Goal: Answer question/provide support: Share knowledge or assist other users

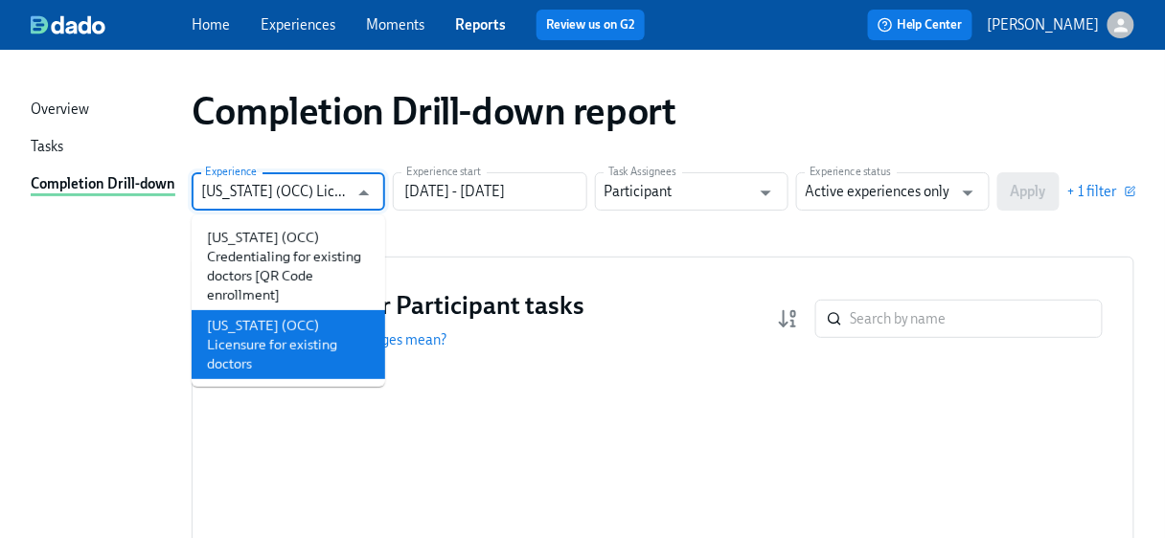
click at [307, 184] on input "[US_STATE] (OCC) Licensure for existing doctors" at bounding box center [274, 191] width 147 height 38
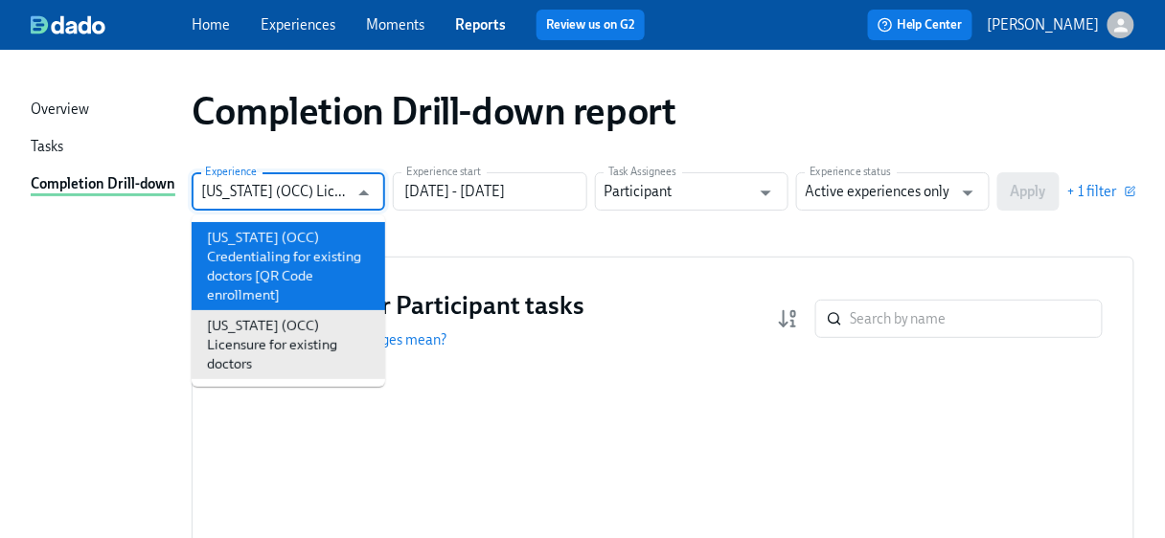
click at [283, 261] on li "[US_STATE] (OCC) Credentialing for existing doctors [QR Code enrollment]" at bounding box center [288, 266] width 193 height 88
type input "[US_STATE] (OCC) Credentialing for existing doctors [QR Code enrollment]"
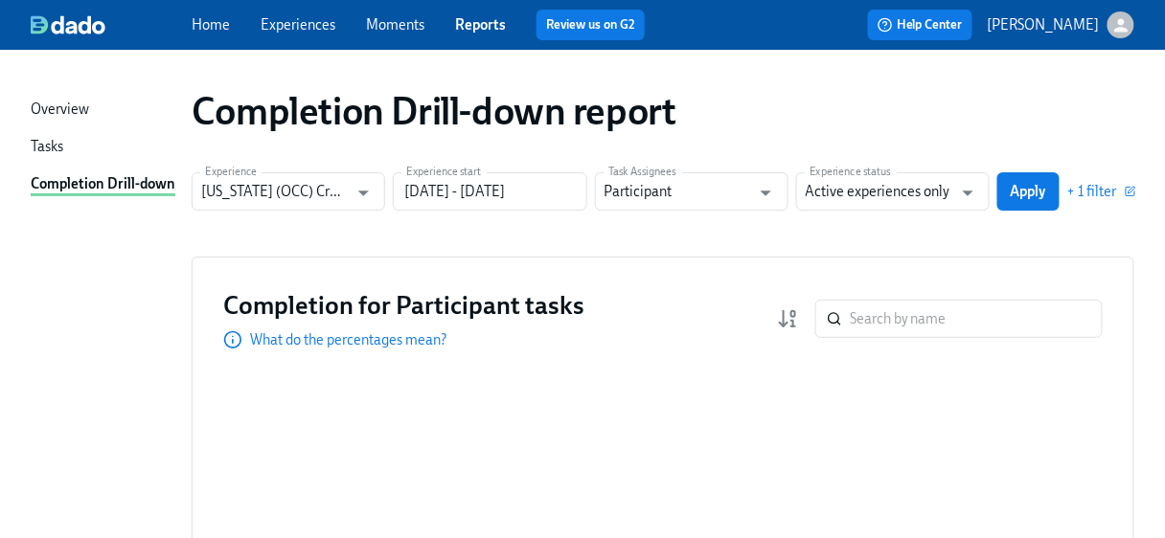
click at [587, 195] on div "Experience [US_STATE] (OCC) Credentialing for existing doctors [QR Code enrollm…" at bounding box center [663, 191] width 943 height 38
click at [524, 195] on input "[DATE] - [DATE]" at bounding box center [489, 191] width 193 height 38
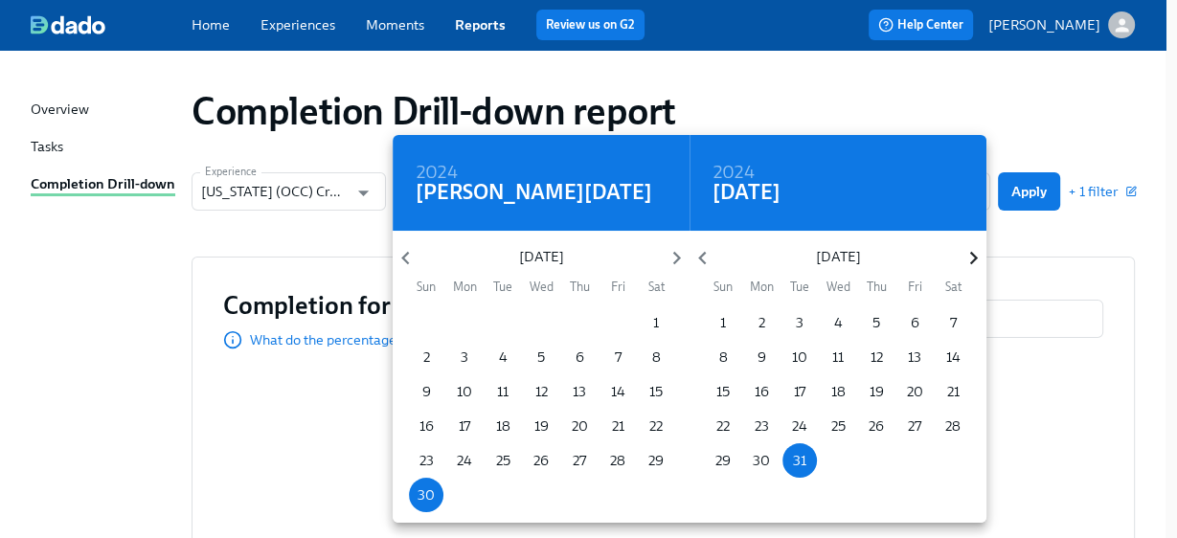
click at [973, 257] on icon "button" at bounding box center [974, 258] width 26 height 26
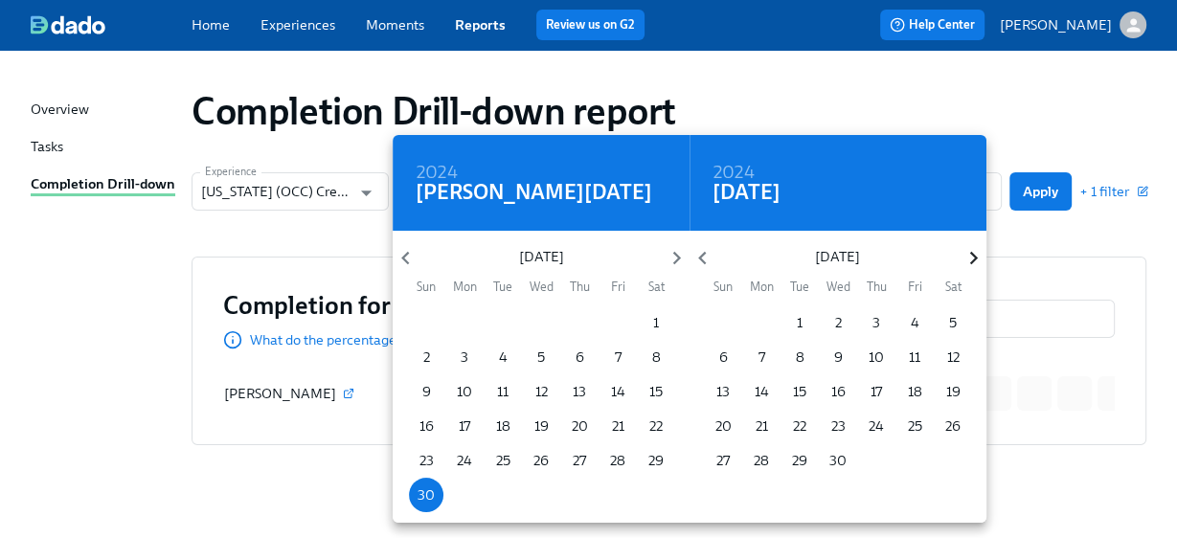
click at [973, 257] on icon "button" at bounding box center [974, 258] width 26 height 26
click at [719, 492] on p "31" at bounding box center [723, 495] width 13 height 19
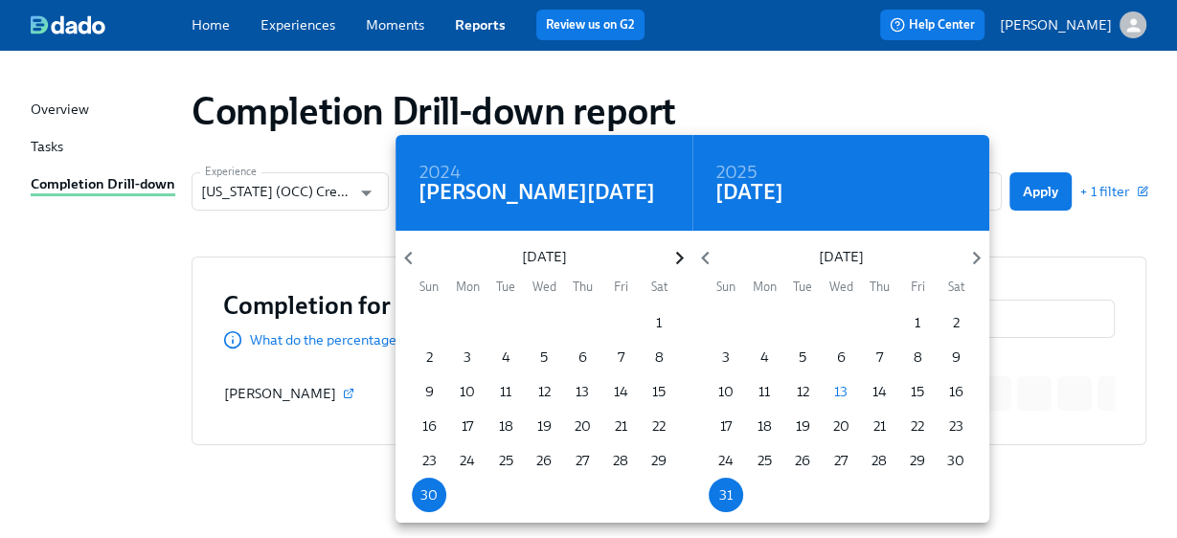
click at [676, 251] on icon "button" at bounding box center [680, 258] width 26 height 26
click at [676, 252] on icon "button" at bounding box center [679, 258] width 8 height 13
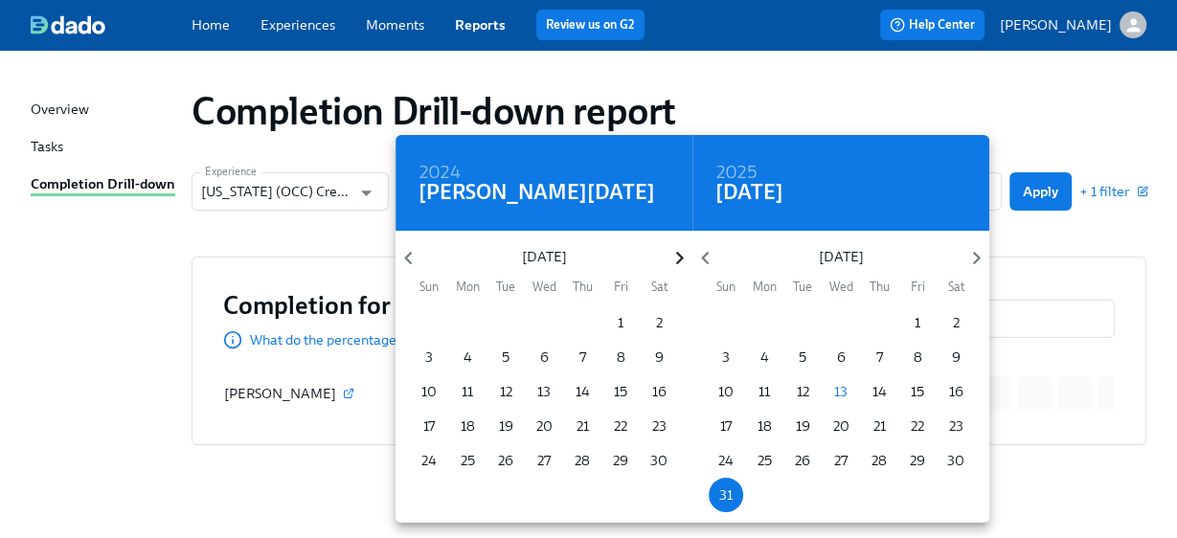
click at [676, 252] on icon "button" at bounding box center [679, 258] width 8 height 13
click at [550, 321] on span "1" at bounding box center [544, 322] width 34 height 19
type input "01/01/2025 - 08/31/2025"
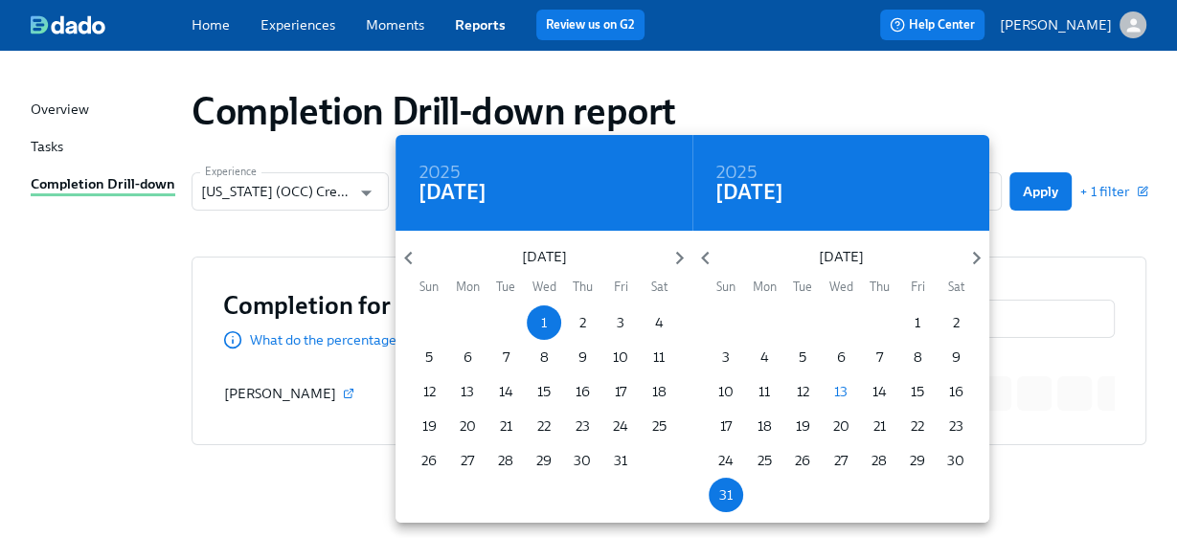
click at [1019, 246] on div at bounding box center [588, 269] width 1177 height 538
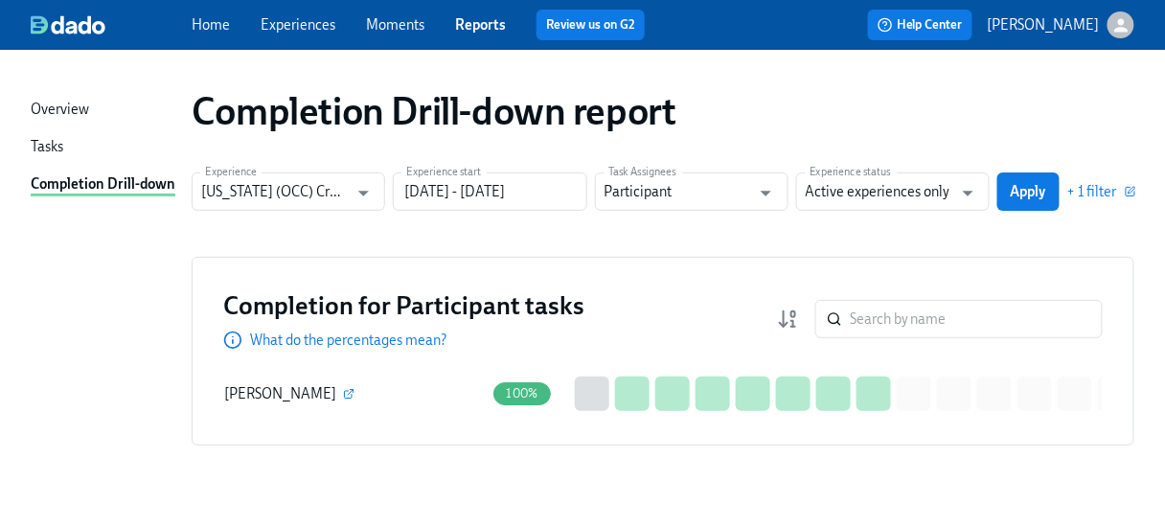
click at [1046, 193] on span "Apply" at bounding box center [1028, 191] width 35 height 19
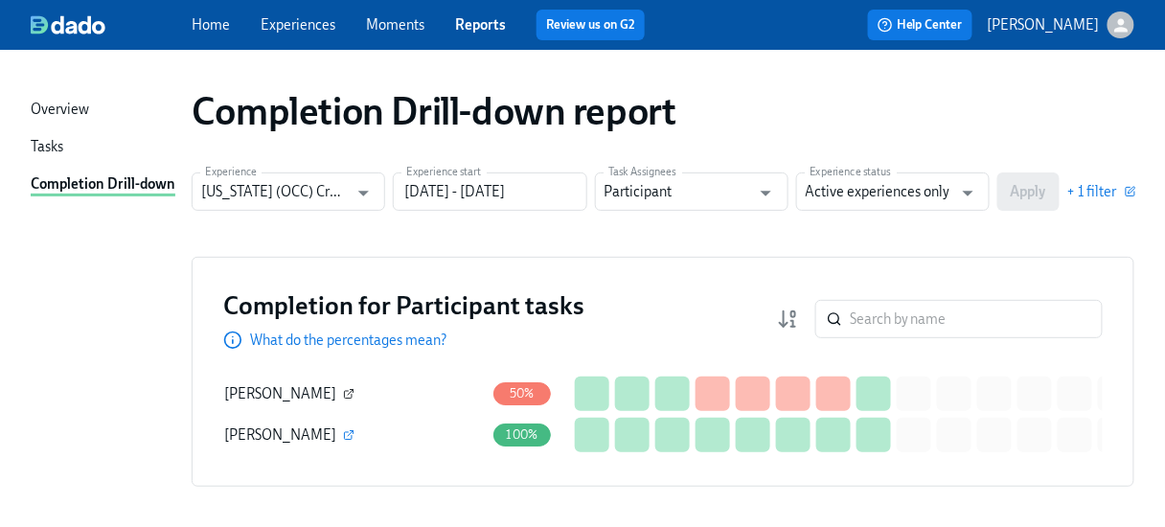
click at [343, 388] on icon "button" at bounding box center [348, 393] width 11 height 11
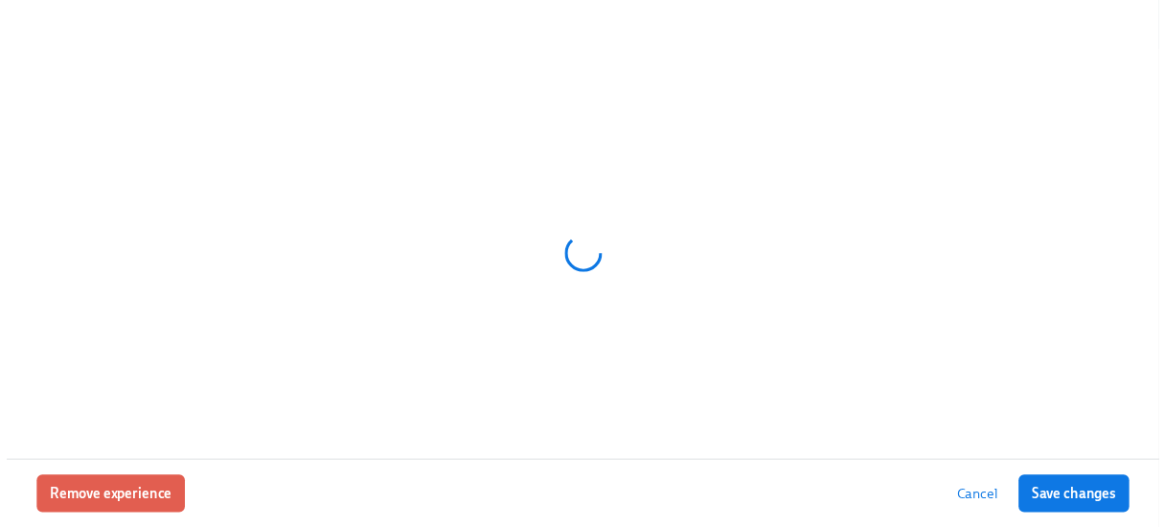
scroll to position [51, 0]
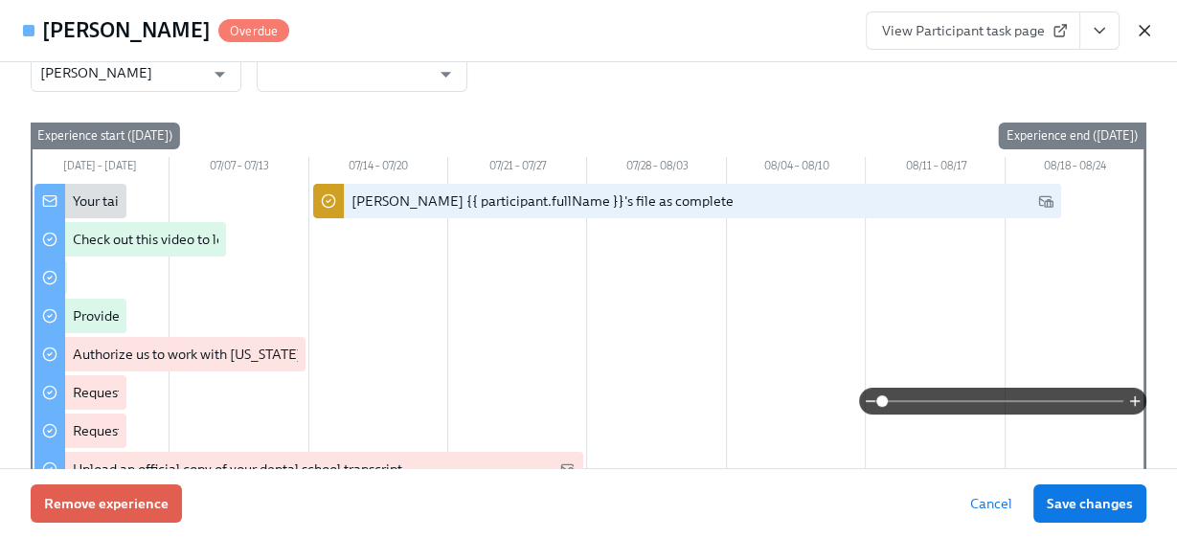
click at [1142, 24] on icon "button" at bounding box center [1144, 30] width 19 height 19
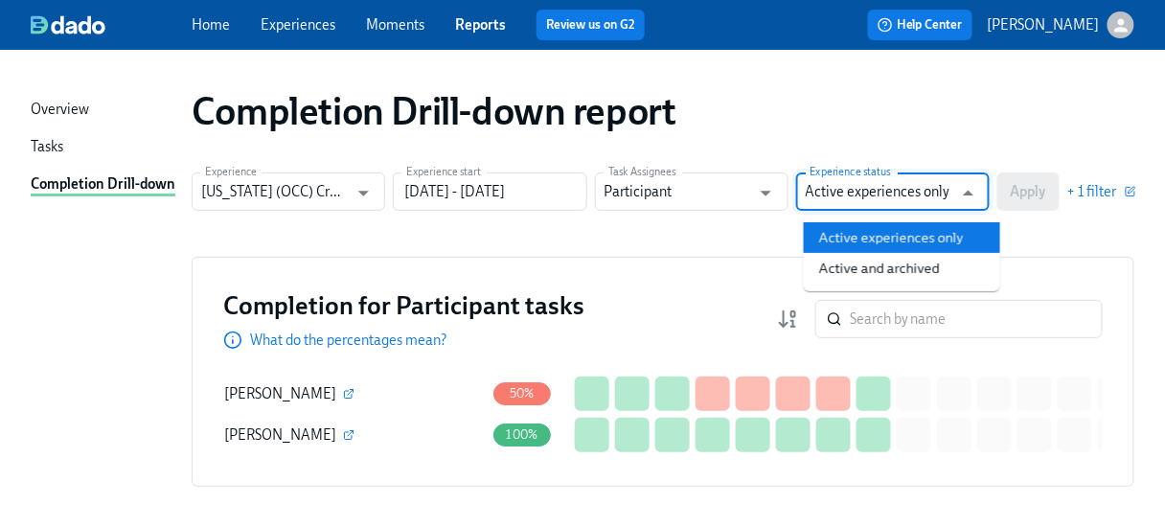
click at [952, 191] on input "Active experiences only" at bounding box center [879, 191] width 147 height 38
click at [911, 253] on ul "Active experiences only Active and archived" at bounding box center [902, 253] width 196 height 77
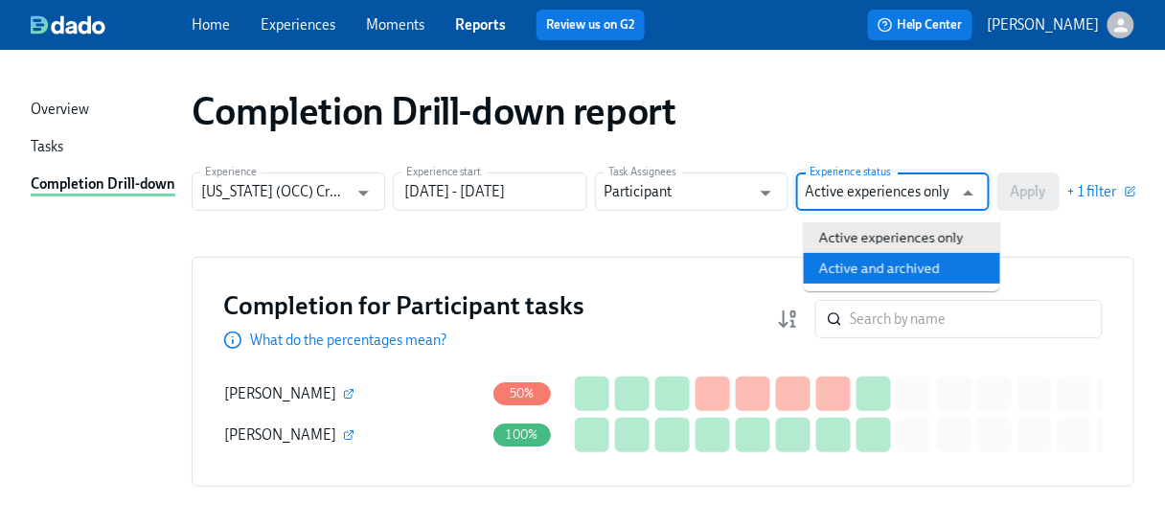
click at [908, 260] on li "Active and archived" at bounding box center [902, 268] width 196 height 31
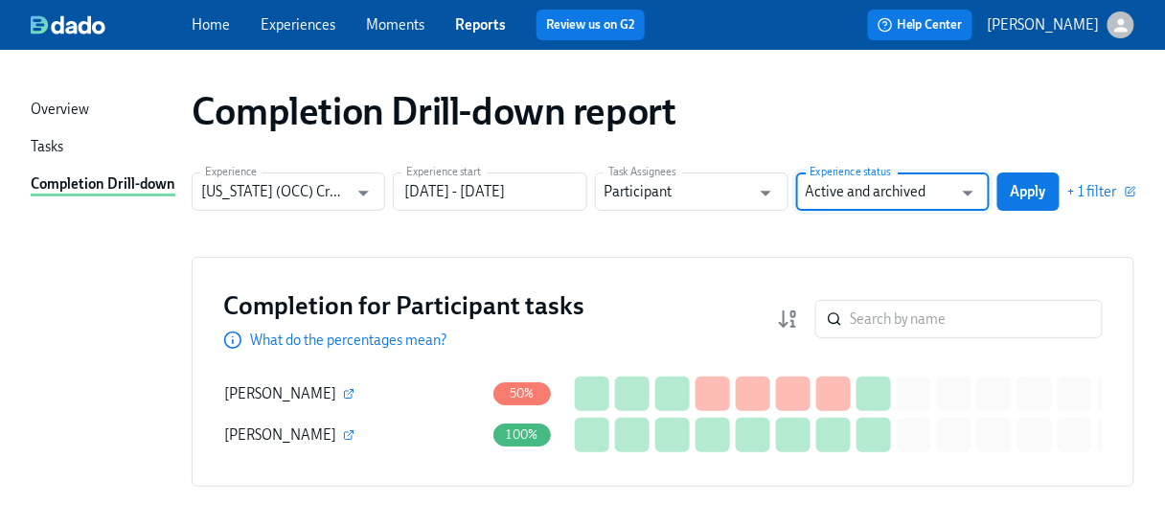
type input "Active and archived"
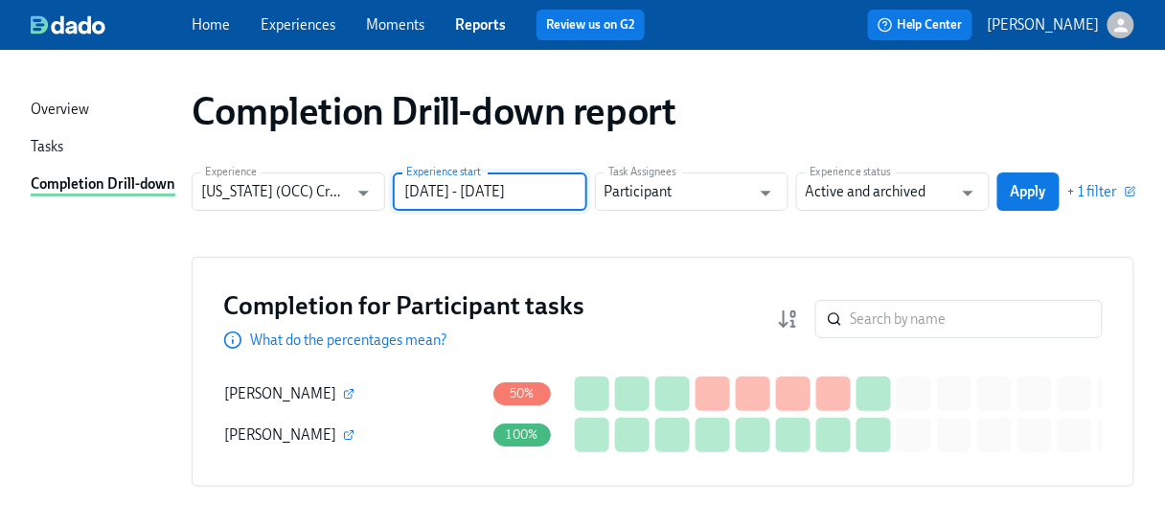
click at [511, 186] on input "01/01/2025 - 08/31/2025" at bounding box center [489, 191] width 193 height 38
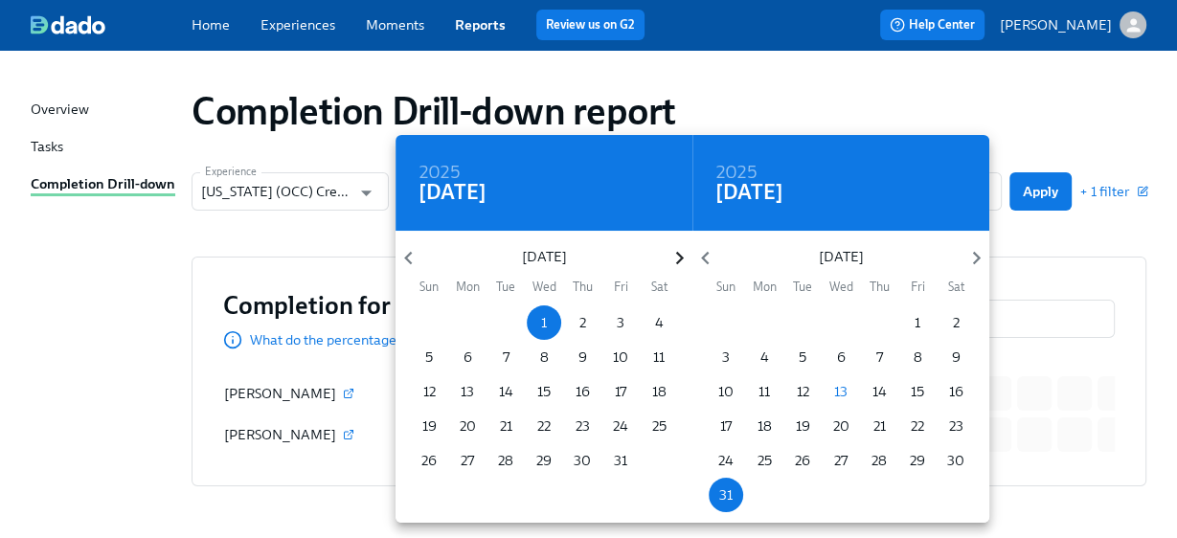
click at [672, 262] on icon "button" at bounding box center [680, 258] width 26 height 26
drag, startPoint x: 653, startPoint y: 318, endPoint x: 681, endPoint y: 325, distance: 28.6
click at [654, 318] on span "1" at bounding box center [659, 322] width 34 height 19
type input "02/01/2025 - 08/31/2025"
click at [1037, 278] on div at bounding box center [588, 269] width 1177 height 538
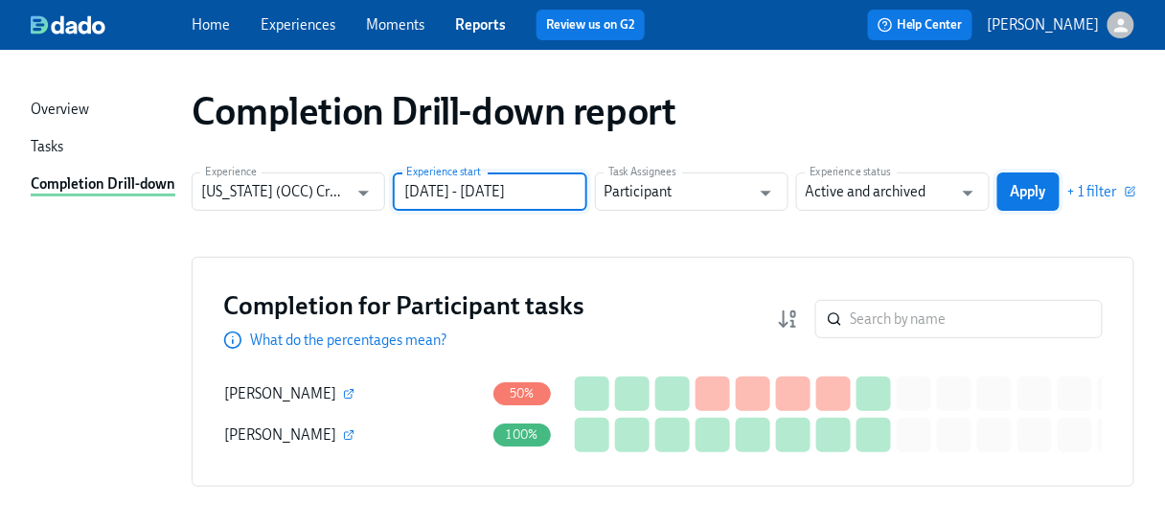
click at [1046, 196] on span "Apply" at bounding box center [1028, 191] width 35 height 19
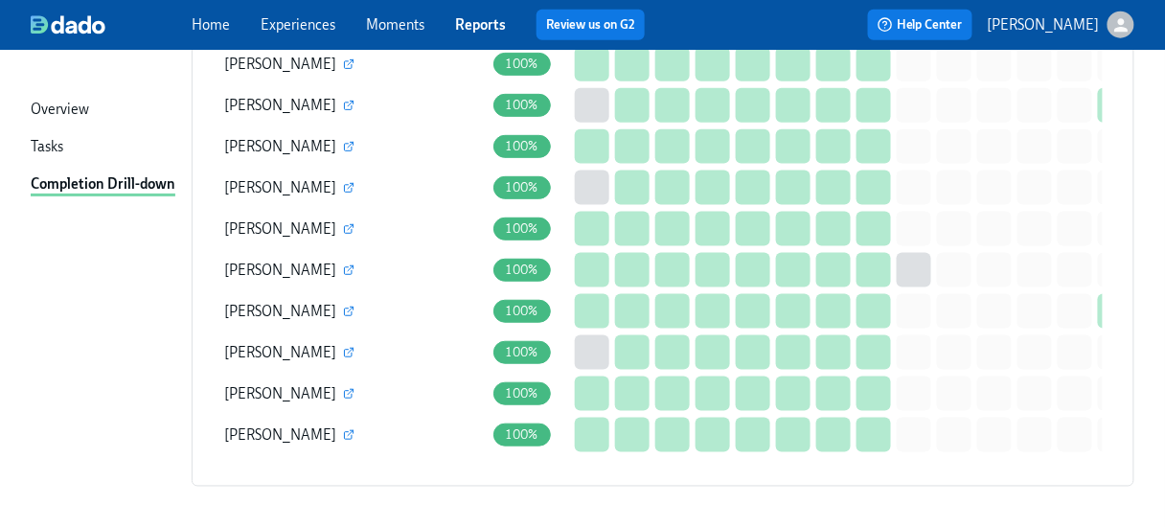
scroll to position [536, 0]
click at [345, 433] on icon "button" at bounding box center [349, 435] width 8 height 8
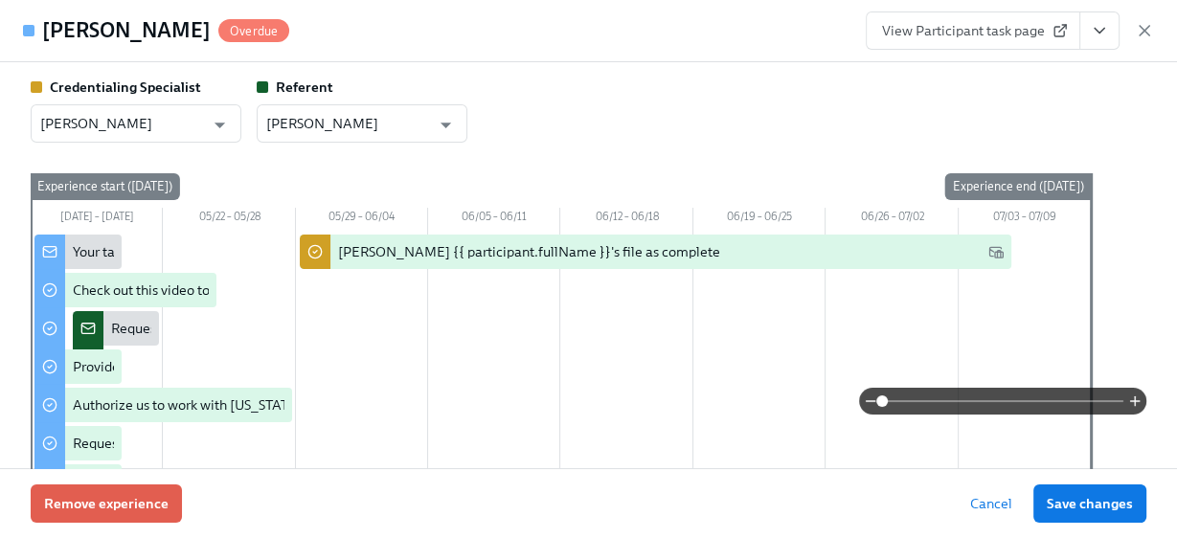
click at [1100, 36] on icon "View task page" at bounding box center [1099, 30] width 19 height 19
click at [973, 65] on link "View Credentialing Specialist task page" at bounding box center [995, 72] width 239 height 19
click at [1142, 25] on icon "button" at bounding box center [1144, 30] width 19 height 19
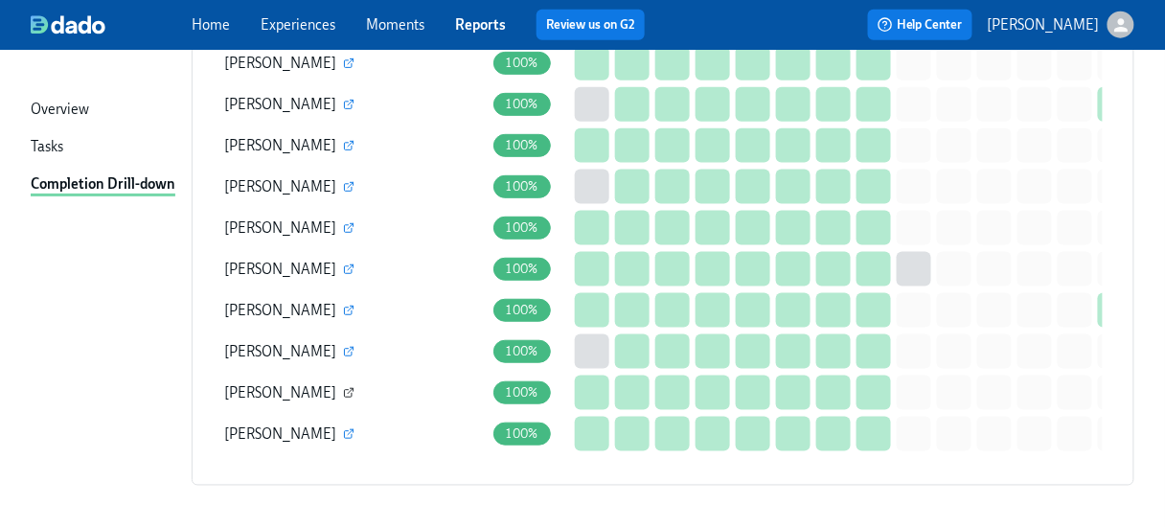
click at [347, 391] on icon "button" at bounding box center [348, 392] width 11 height 11
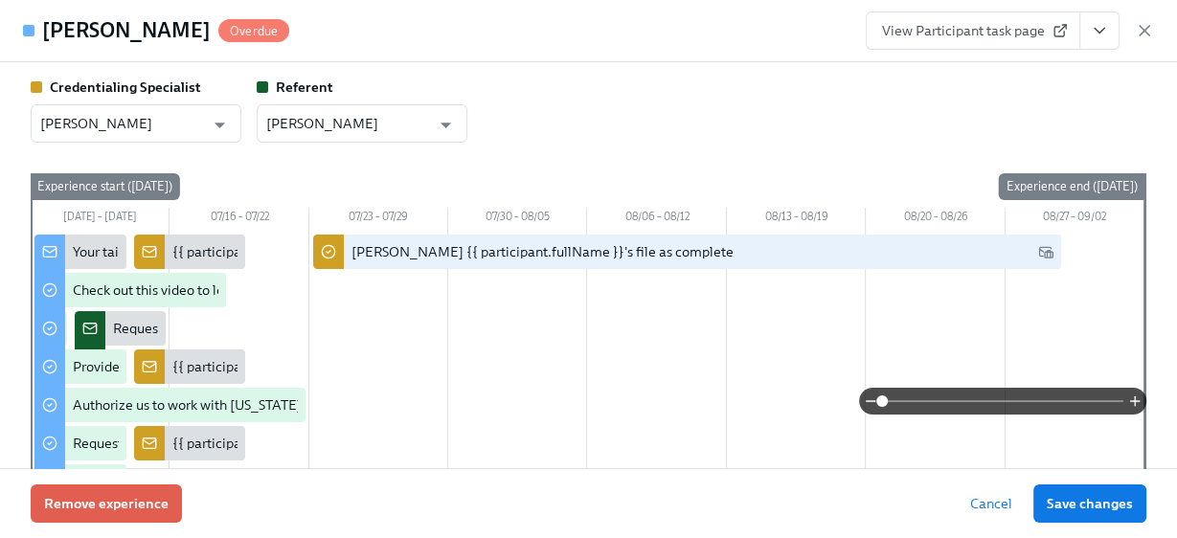
drag, startPoint x: 1089, startPoint y: 21, endPoint x: 1064, endPoint y: 34, distance: 27.8
click at [1089, 21] on button "View task page" at bounding box center [1100, 30] width 40 height 38
click at [948, 67] on link "View Credentialing Specialist task page" at bounding box center [995, 72] width 239 height 19
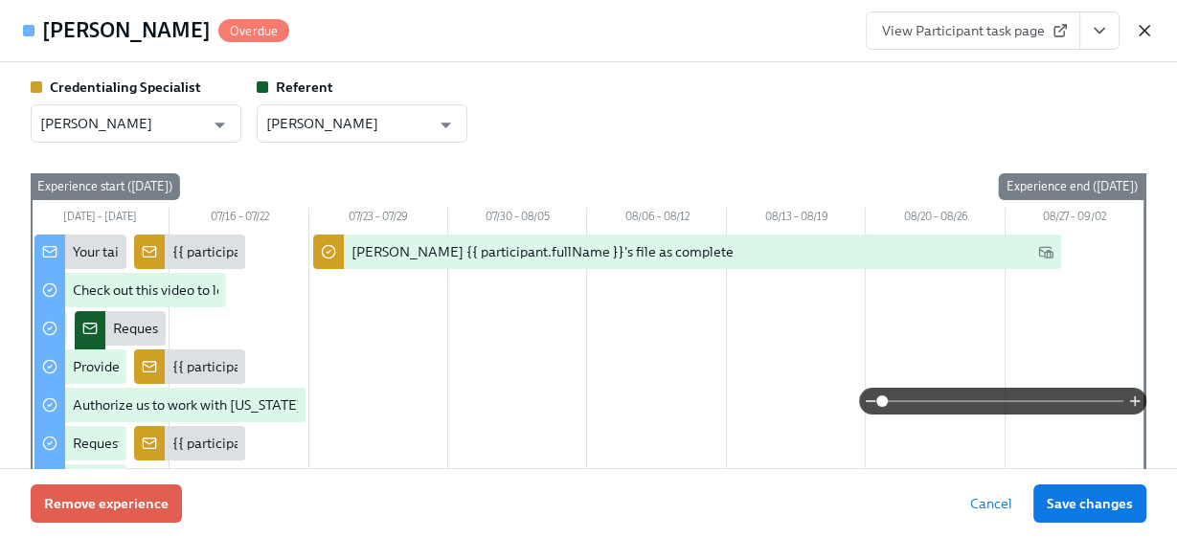
click at [1135, 28] on icon "button" at bounding box center [1144, 30] width 19 height 19
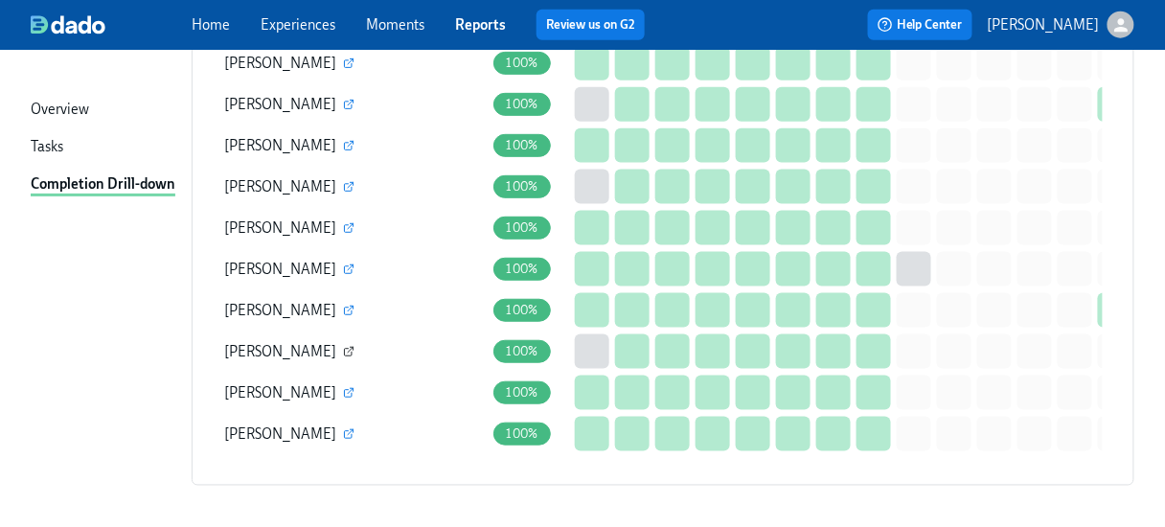
click at [343, 347] on icon "button" at bounding box center [348, 351] width 11 height 11
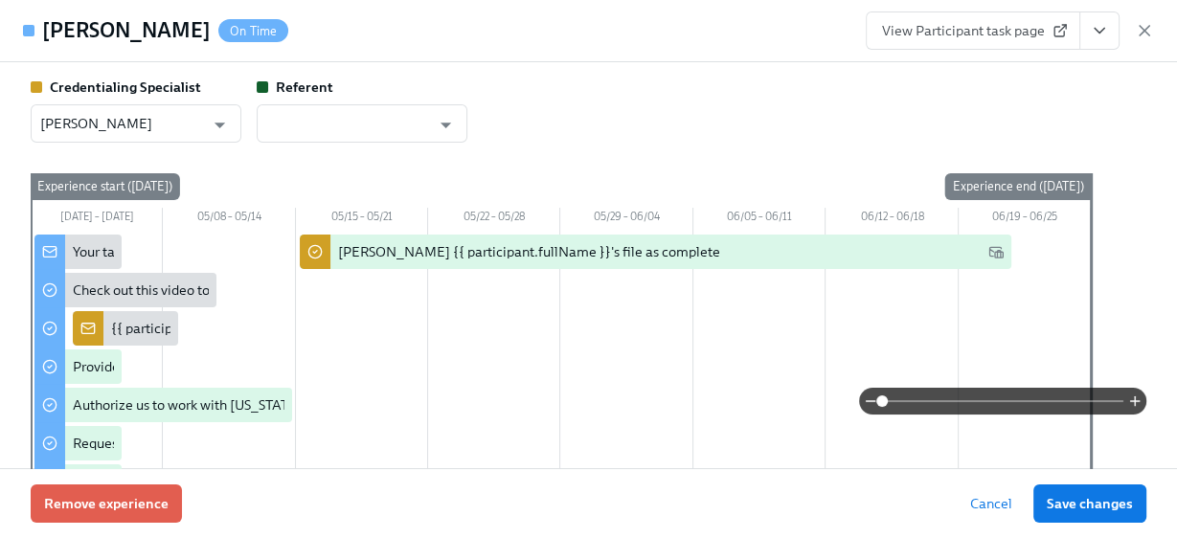
click at [1088, 24] on button "View task page" at bounding box center [1100, 30] width 40 height 38
click at [964, 75] on link "View Credentialing Specialist task page" at bounding box center [995, 72] width 239 height 19
click at [1143, 29] on icon "button" at bounding box center [1145, 31] width 10 height 10
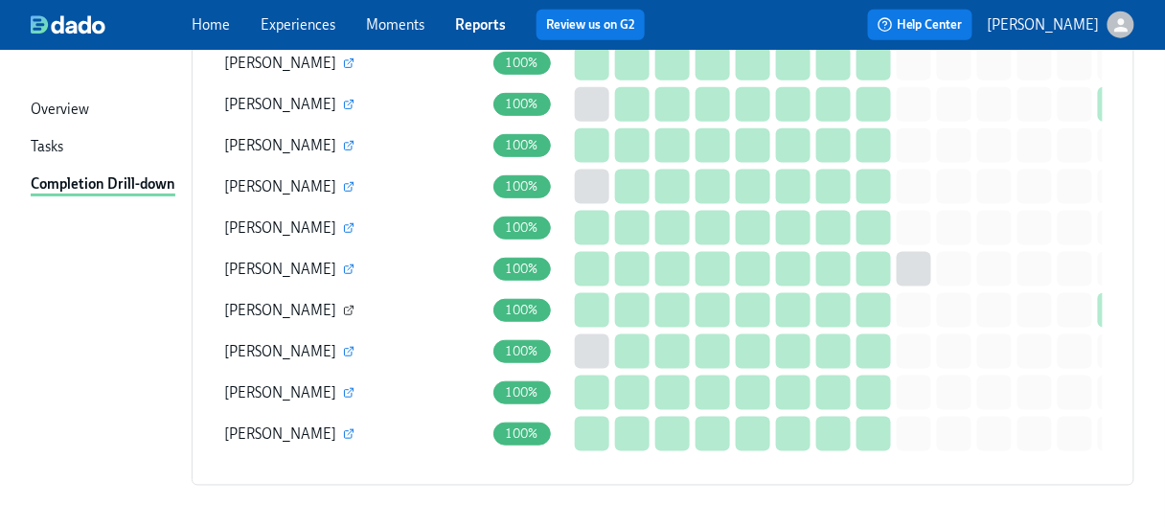
click at [345, 309] on icon "button" at bounding box center [349, 311] width 8 height 8
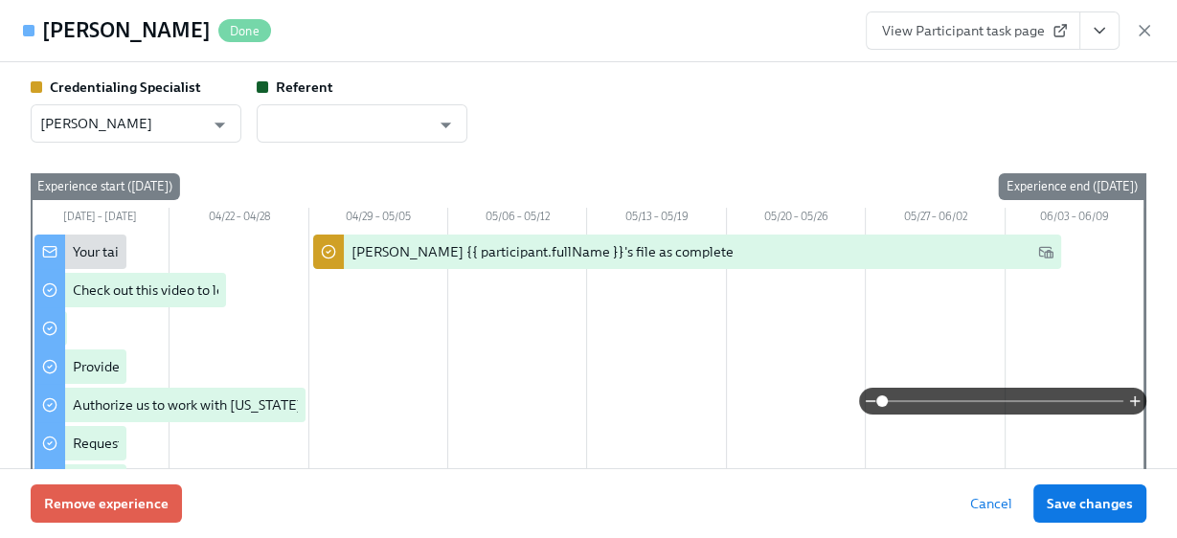
click at [1108, 27] on icon "View task page" at bounding box center [1099, 30] width 19 height 19
click at [947, 67] on link "View Credentialing Specialist task page" at bounding box center [995, 72] width 239 height 19
click at [1137, 28] on icon "button" at bounding box center [1144, 30] width 19 height 19
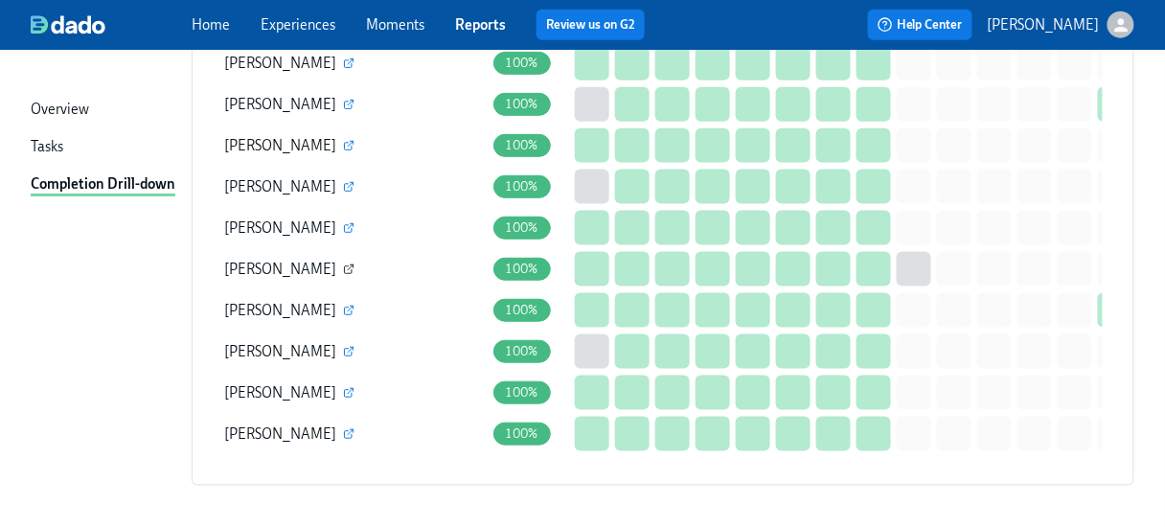
click at [343, 264] on icon "button" at bounding box center [348, 268] width 11 height 11
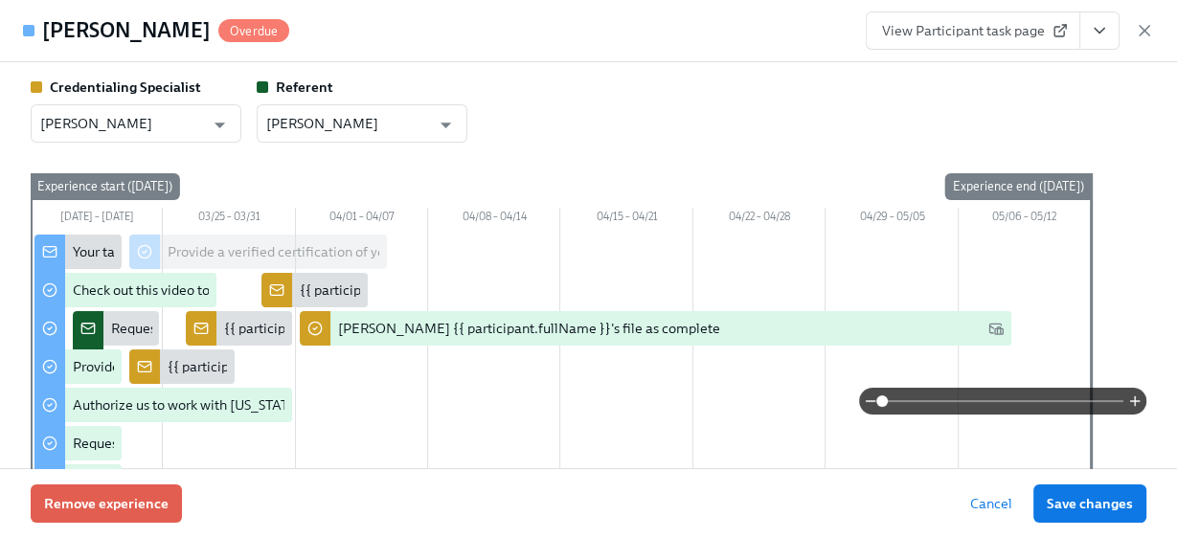
click at [1105, 22] on icon "View task page" at bounding box center [1099, 30] width 19 height 19
click at [960, 73] on link "View Credentialing Specialist task page" at bounding box center [995, 72] width 239 height 19
click at [1142, 25] on icon "button" at bounding box center [1144, 30] width 19 height 19
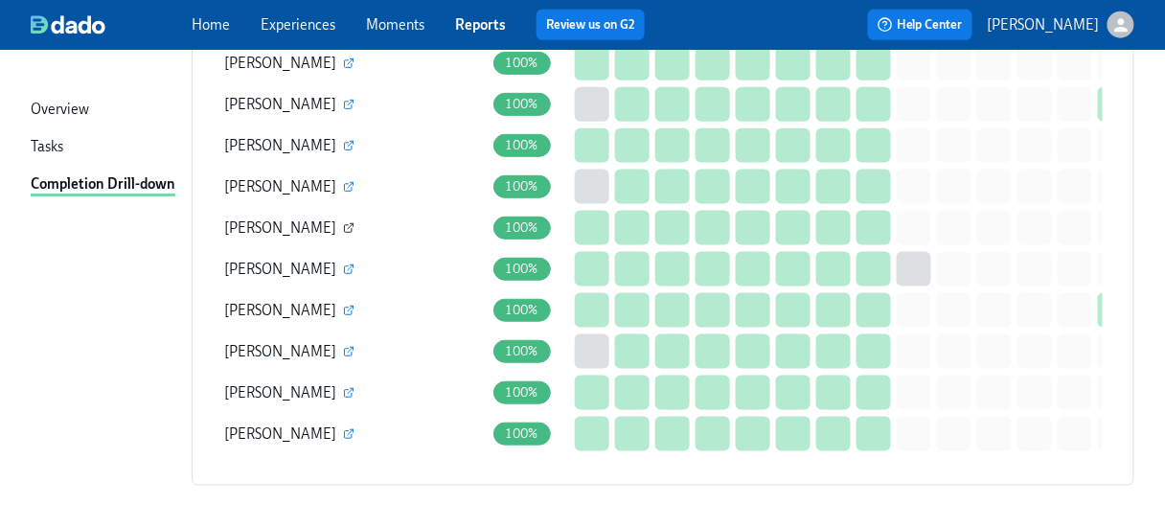
click at [343, 222] on icon "button" at bounding box center [348, 227] width 11 height 11
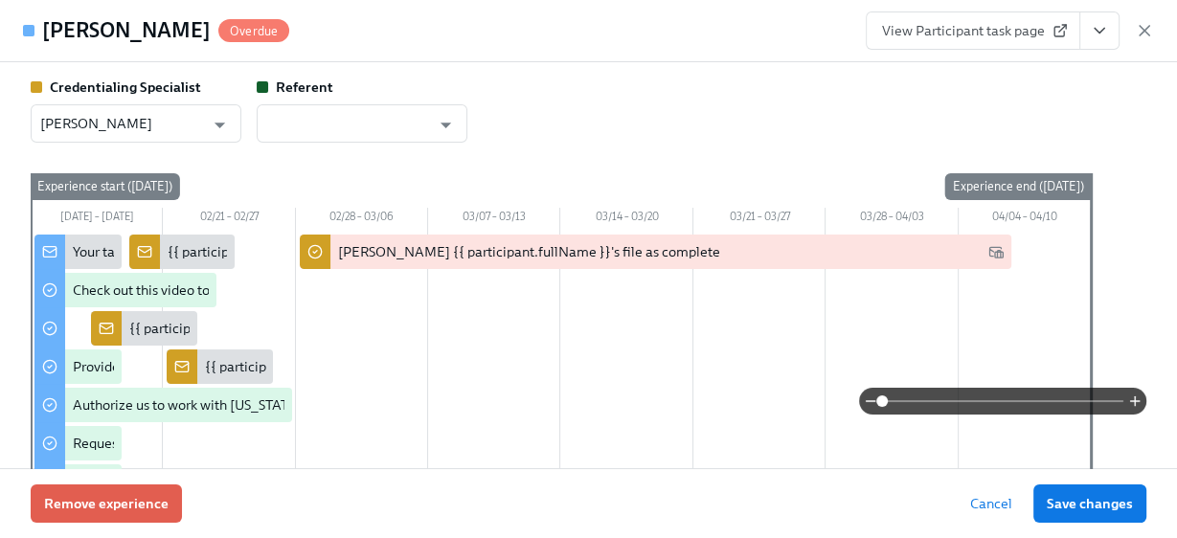
click at [1104, 32] on icon "View task page" at bounding box center [1099, 30] width 19 height 19
click at [971, 62] on li "View Credentialing Specialist task page" at bounding box center [995, 72] width 270 height 31
click at [975, 71] on link "View Credentialing Specialist task page" at bounding box center [995, 72] width 239 height 19
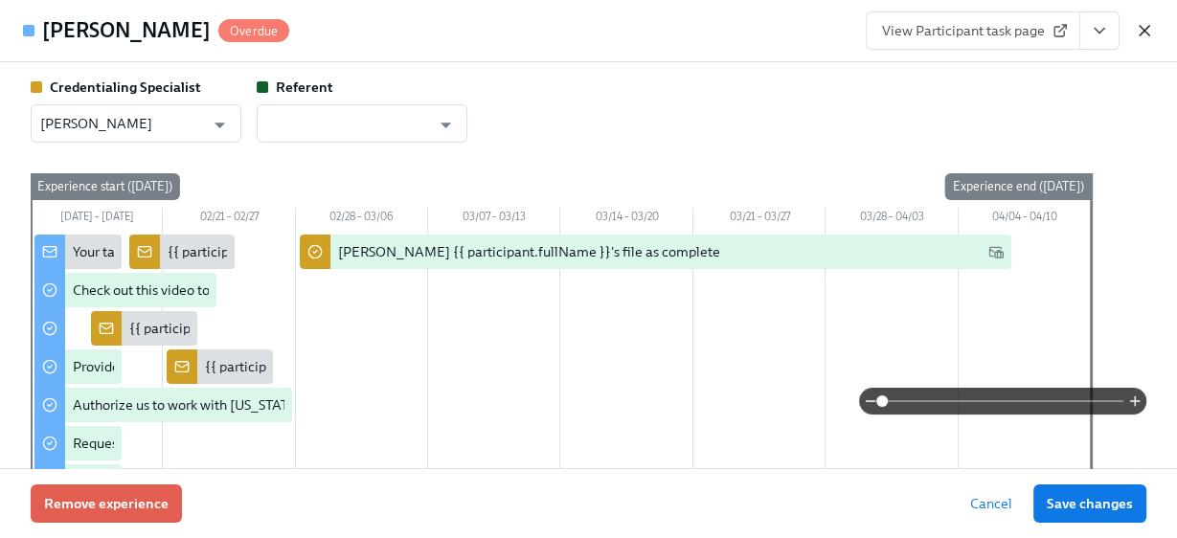
click at [1142, 25] on icon "button" at bounding box center [1144, 30] width 19 height 19
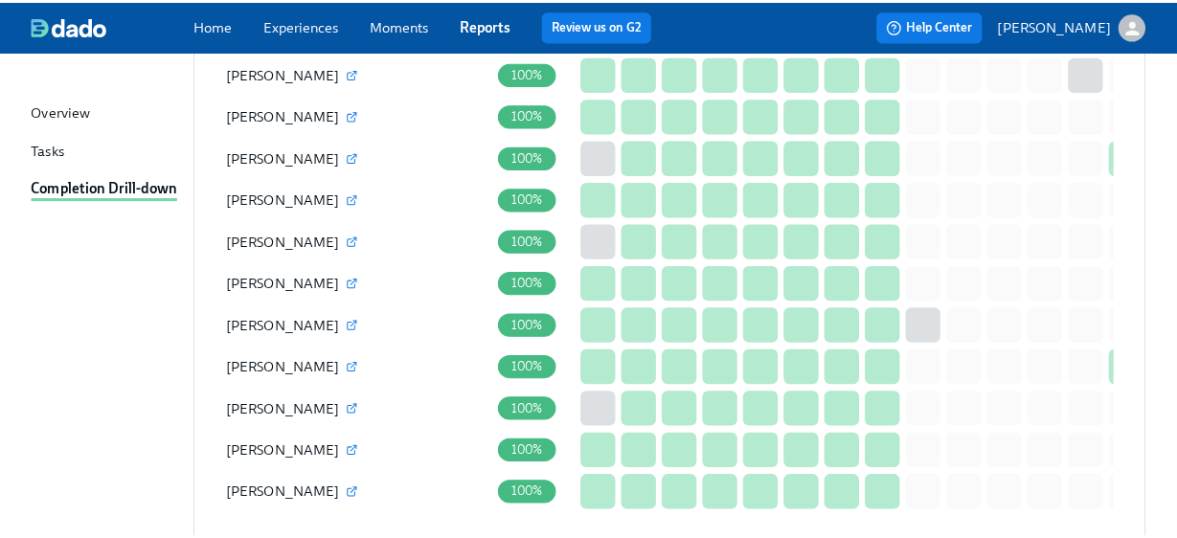
scroll to position [460, 0]
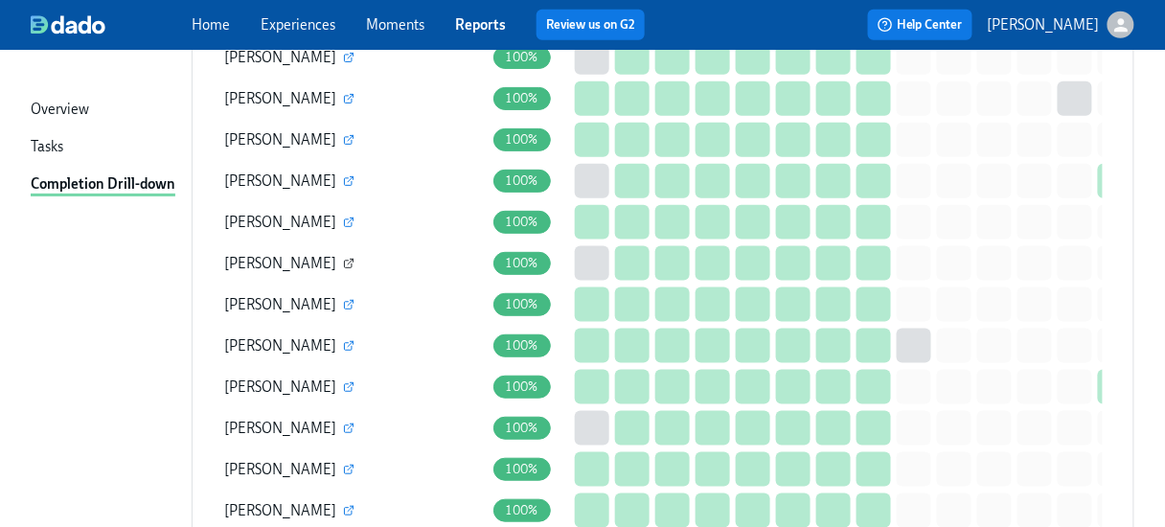
click at [343, 263] on icon "button" at bounding box center [348, 263] width 11 height 11
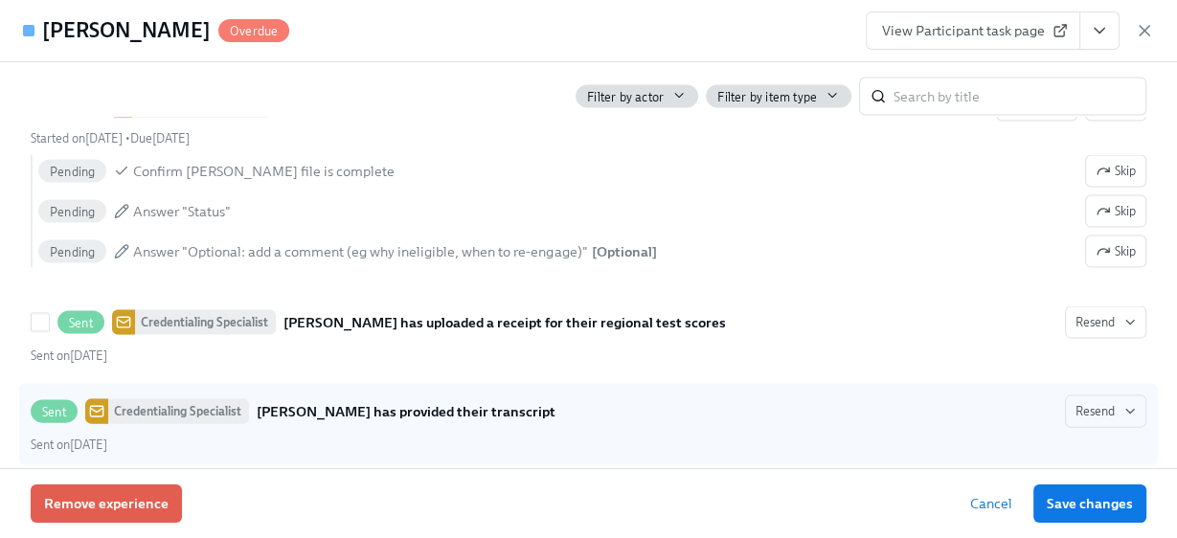
scroll to position [3416, 0]
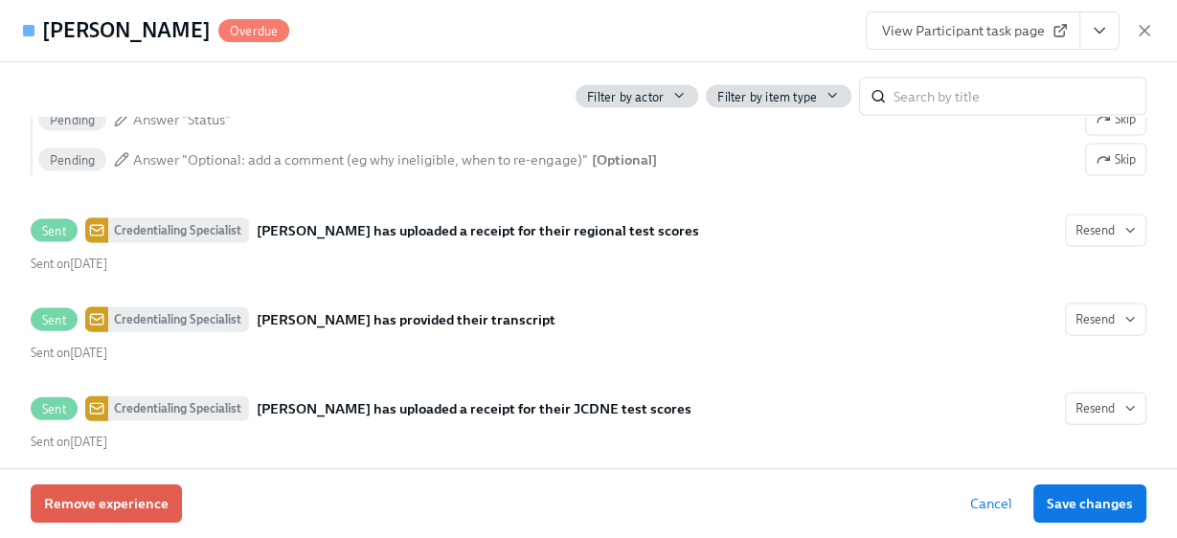
click at [1093, 30] on icon "View task page" at bounding box center [1099, 30] width 19 height 19
click at [921, 73] on link "View Credentialing Specialist task page" at bounding box center [995, 72] width 239 height 19
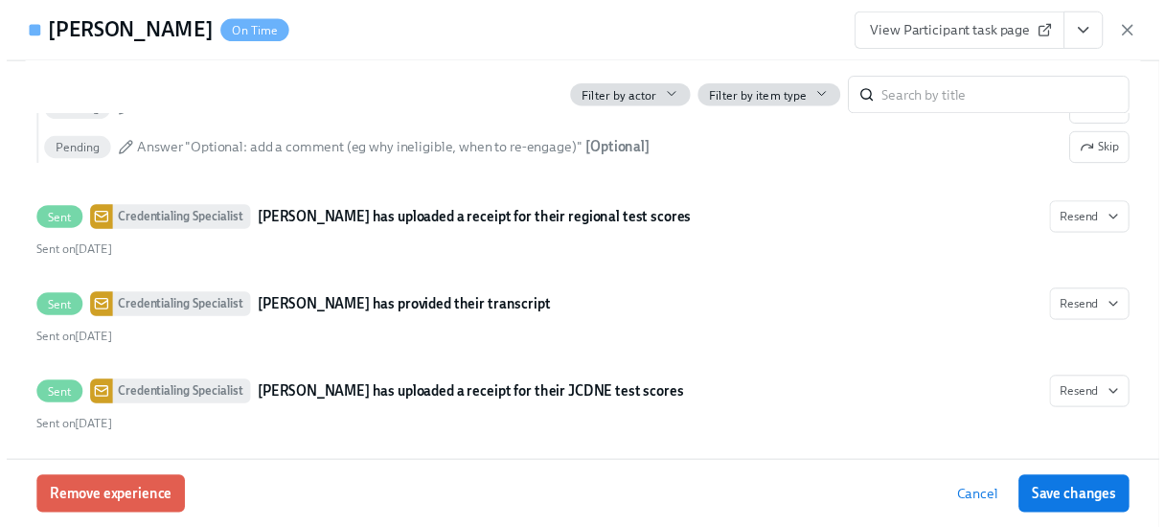
scroll to position [3407, 0]
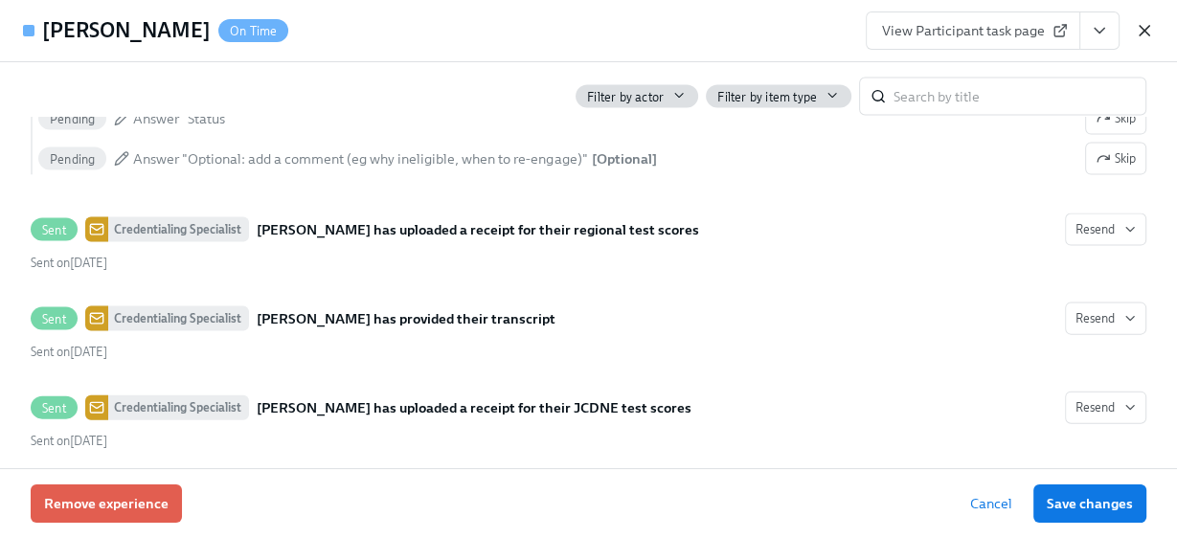
click at [1143, 32] on icon "button" at bounding box center [1145, 31] width 10 height 10
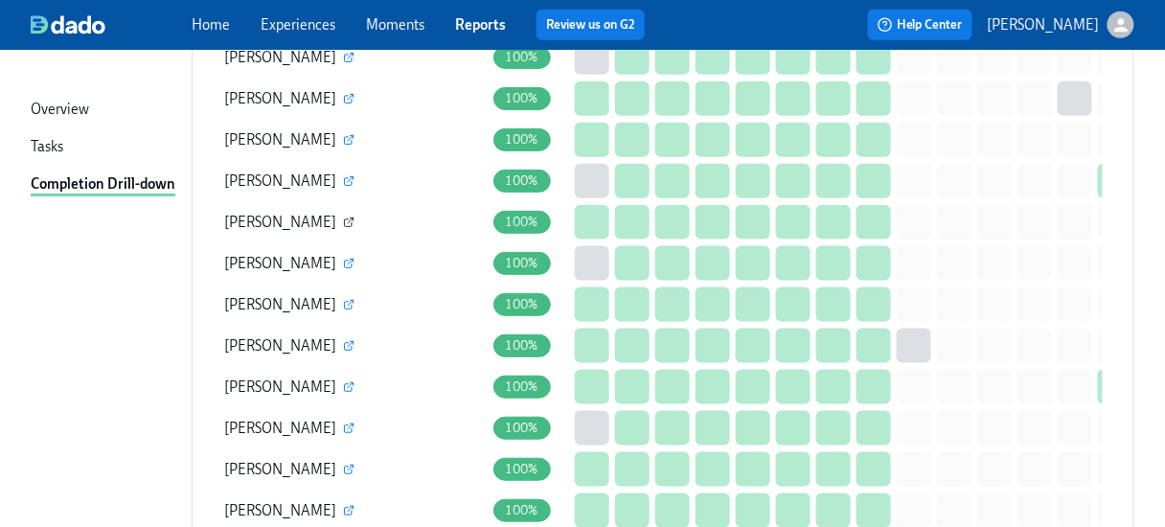
click at [340, 223] on button "button" at bounding box center [348, 222] width 17 height 17
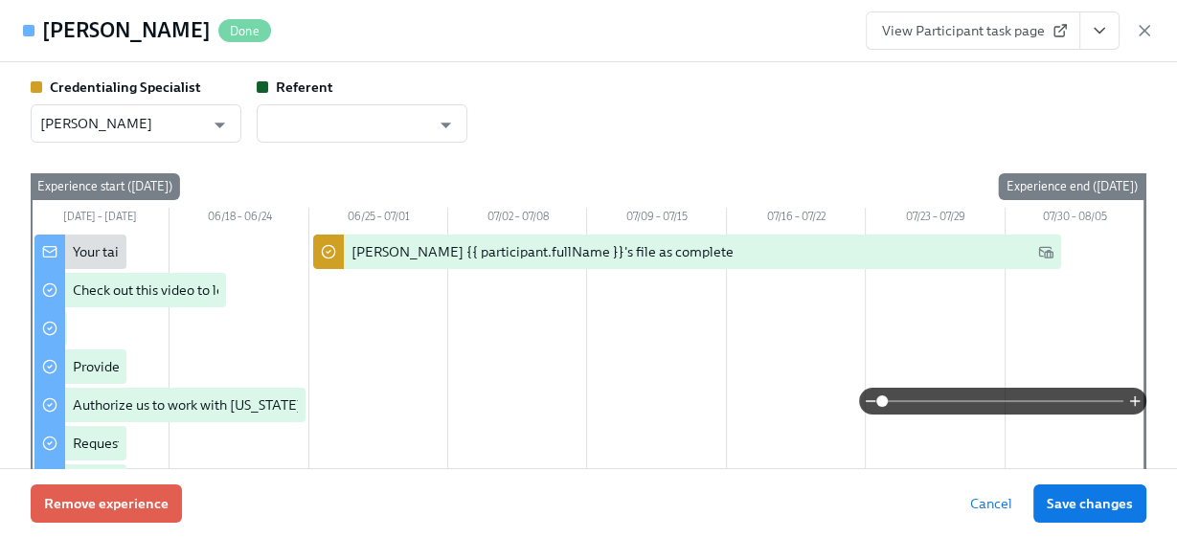
click at [1102, 27] on icon "View task page" at bounding box center [1099, 30] width 19 height 19
click at [965, 65] on link "View Credentialing Specialist task page" at bounding box center [995, 72] width 239 height 19
click at [1142, 18] on div "View Participant task page" at bounding box center [1010, 30] width 288 height 38
click at [1142, 28] on icon "button" at bounding box center [1145, 31] width 10 height 10
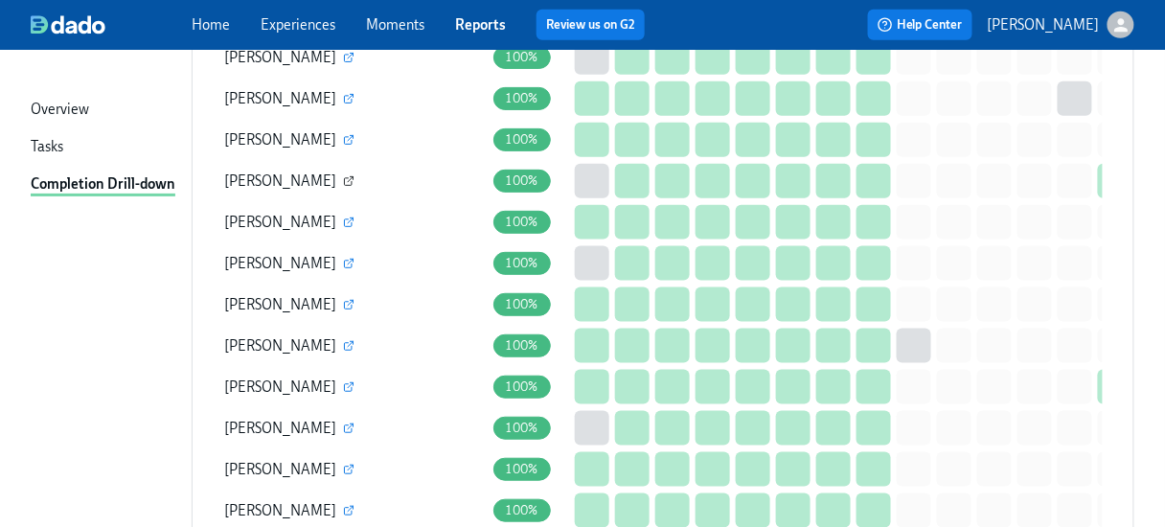
click at [354, 180] on icon "button" at bounding box center [348, 180] width 11 height 11
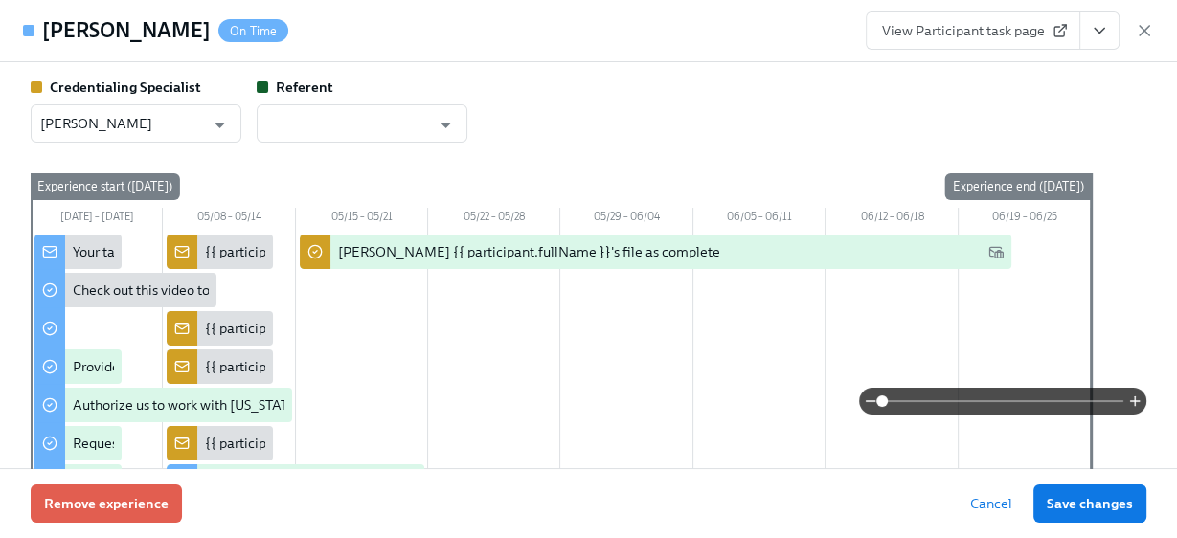
click at [1113, 17] on button "View task page" at bounding box center [1100, 30] width 40 height 38
click at [1025, 69] on link "View Credentialing Specialist task page" at bounding box center [995, 72] width 239 height 19
click at [1150, 28] on icon "button" at bounding box center [1144, 30] width 19 height 19
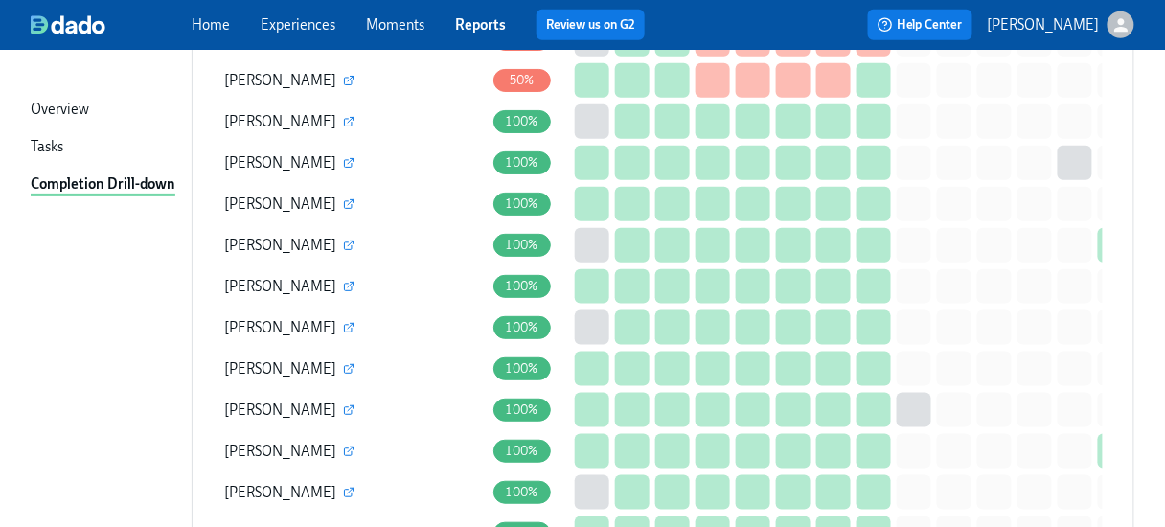
scroll to position [307, 0]
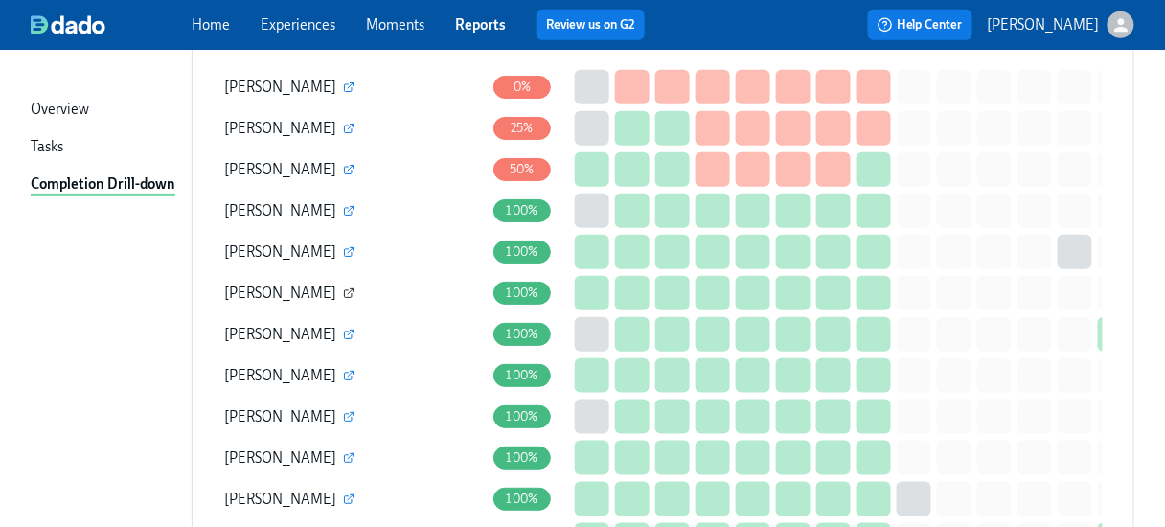
click at [344, 294] on icon "button" at bounding box center [348, 292] width 11 height 11
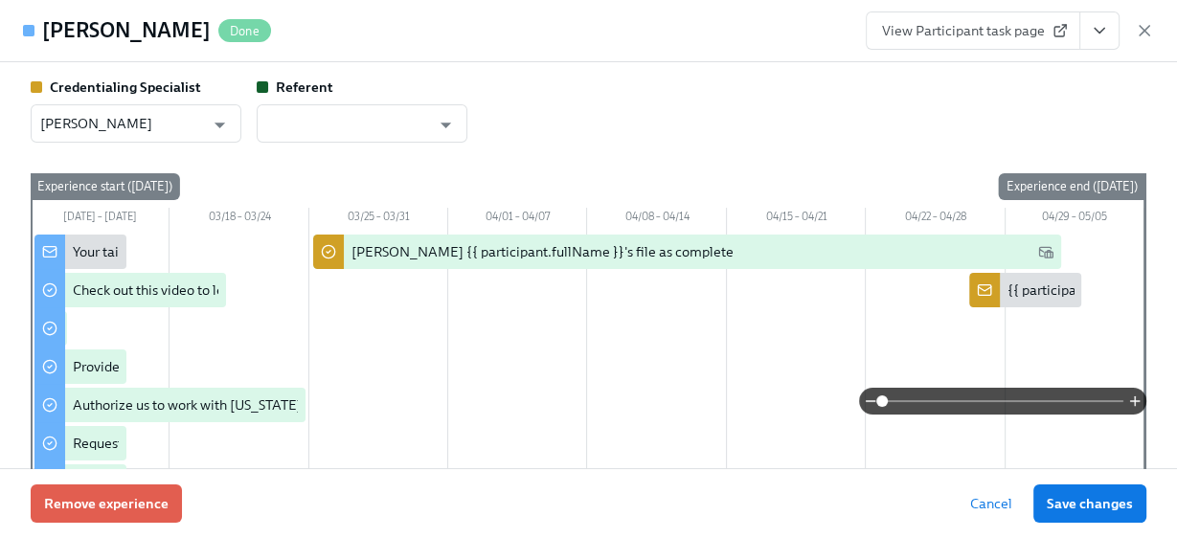
click at [1016, 30] on span "View Participant task page" at bounding box center [973, 30] width 182 height 19
click at [1142, 32] on icon "button" at bounding box center [1145, 31] width 10 height 10
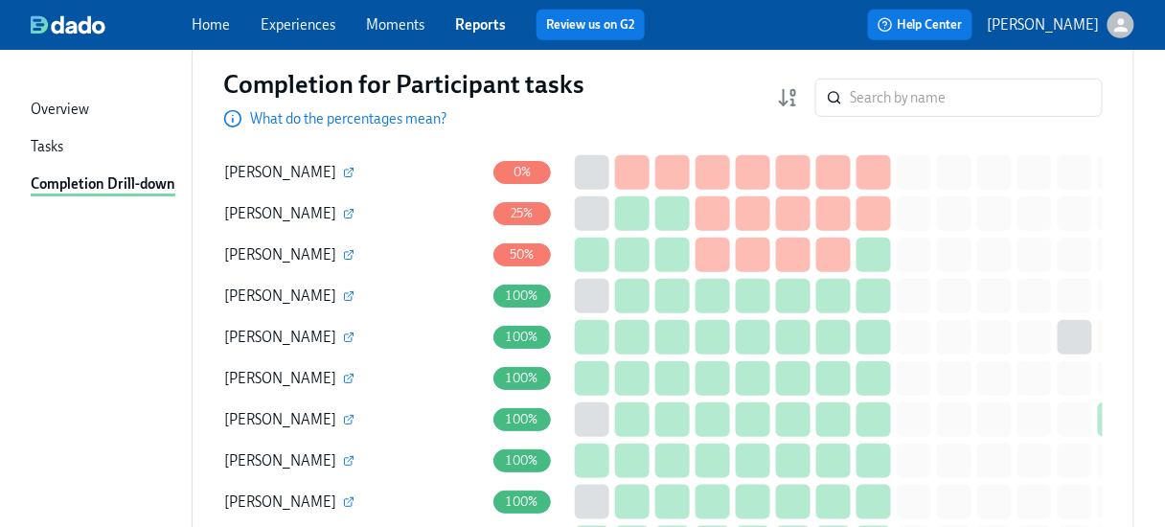
scroll to position [230, 0]
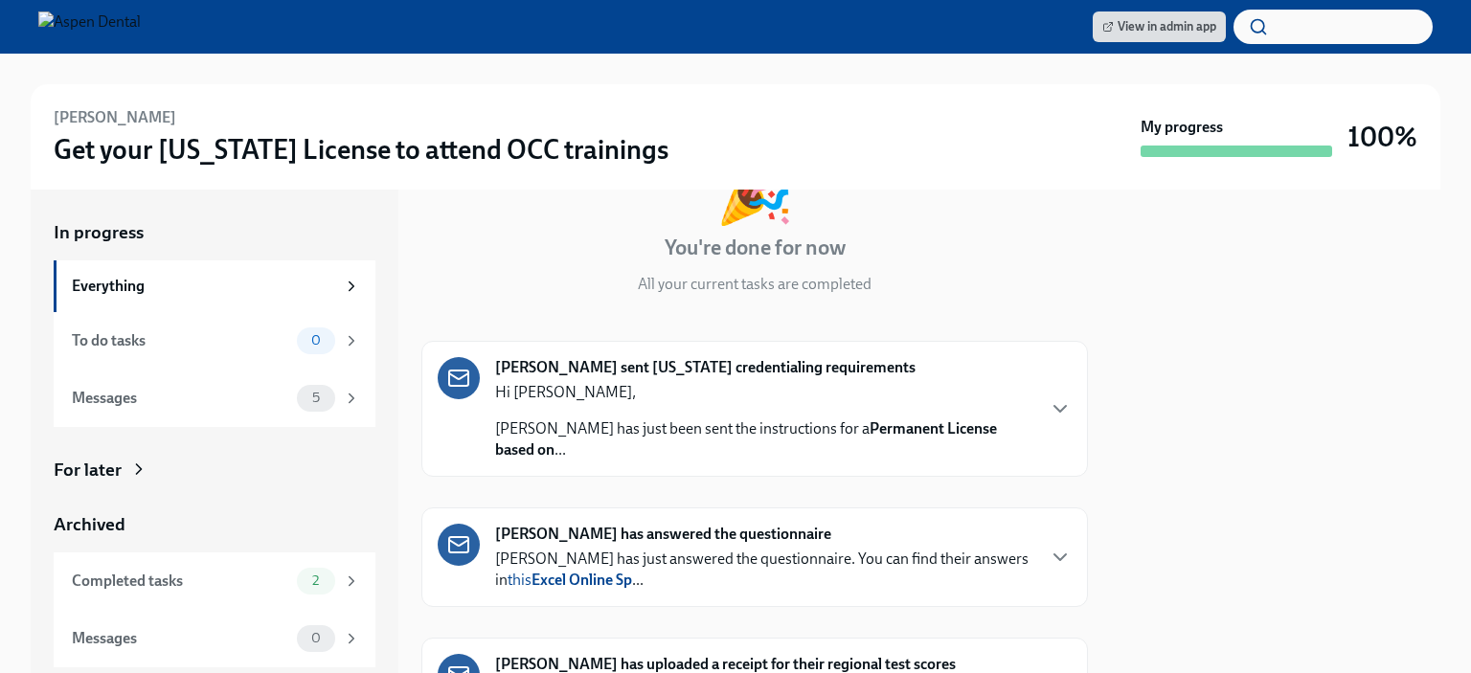
scroll to position [36, 0]
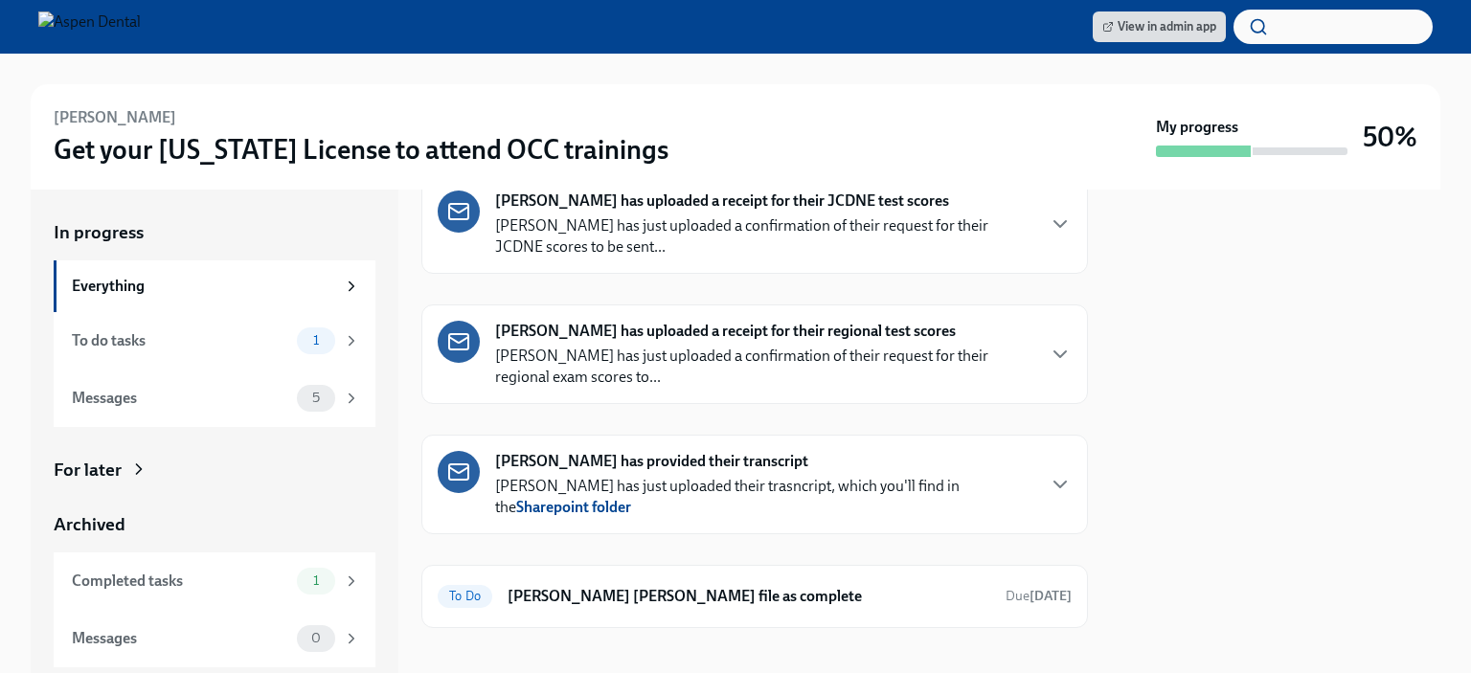
scroll to position [396, 0]
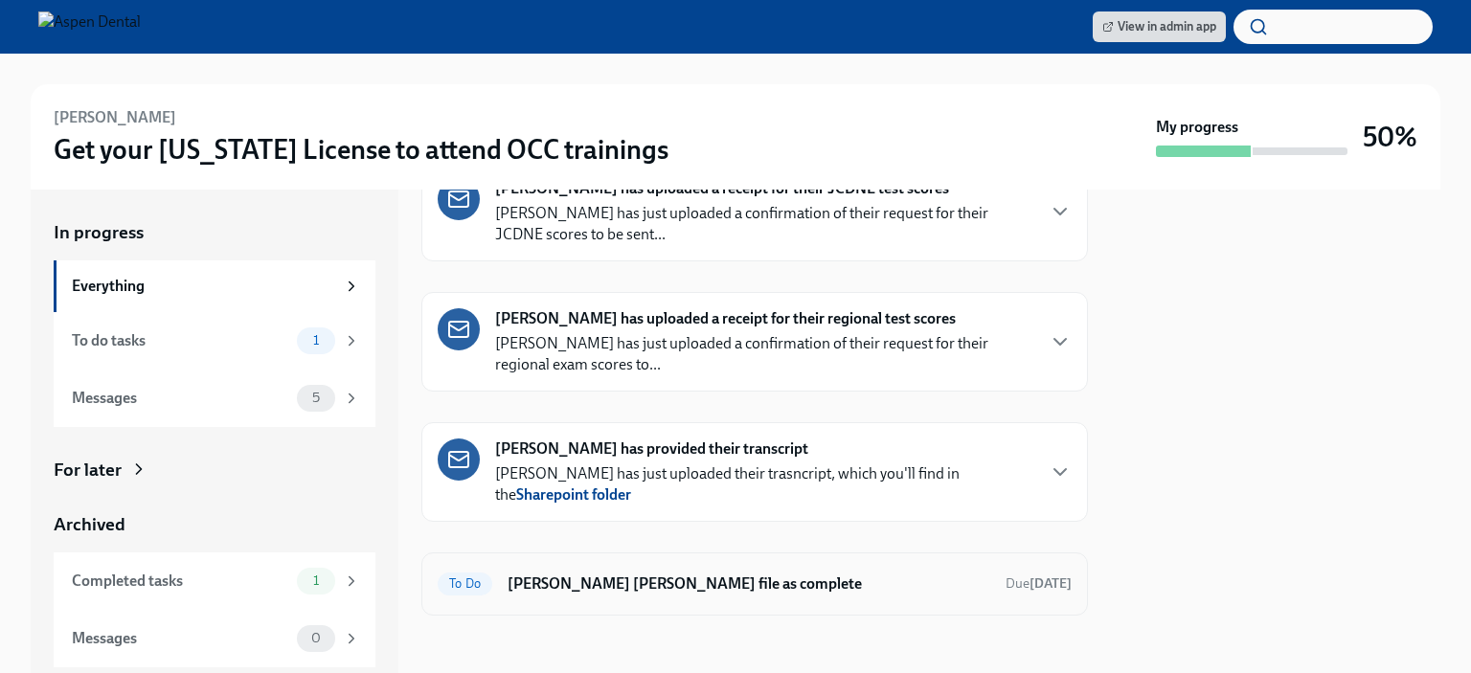
click at [633, 577] on h6 "[PERSON_NAME] [PERSON_NAME] file as complete" at bounding box center [749, 584] width 483 height 21
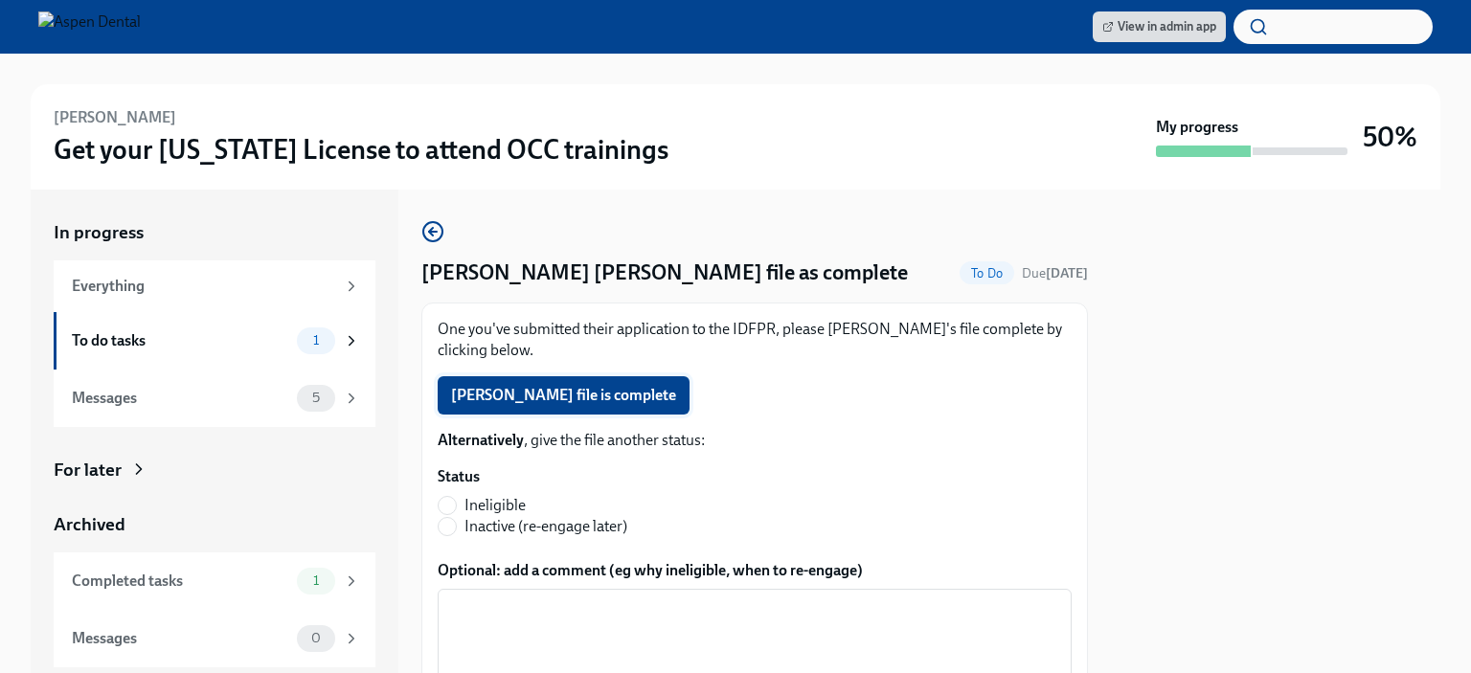
click at [526, 390] on span "Joshua Thompson's file is complete" at bounding box center [563, 395] width 225 height 19
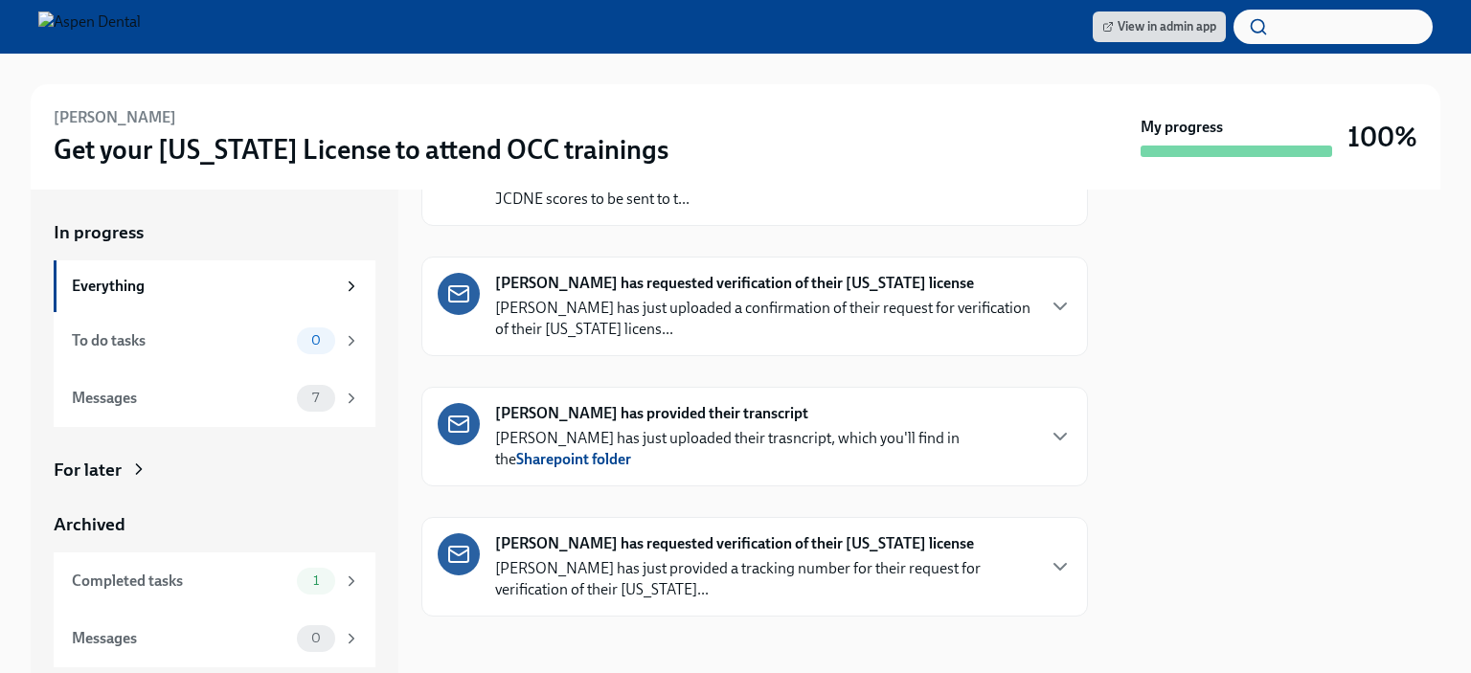
scroll to position [775, 0]
click at [182, 581] on div "Completed tasks" at bounding box center [180, 581] width 217 height 21
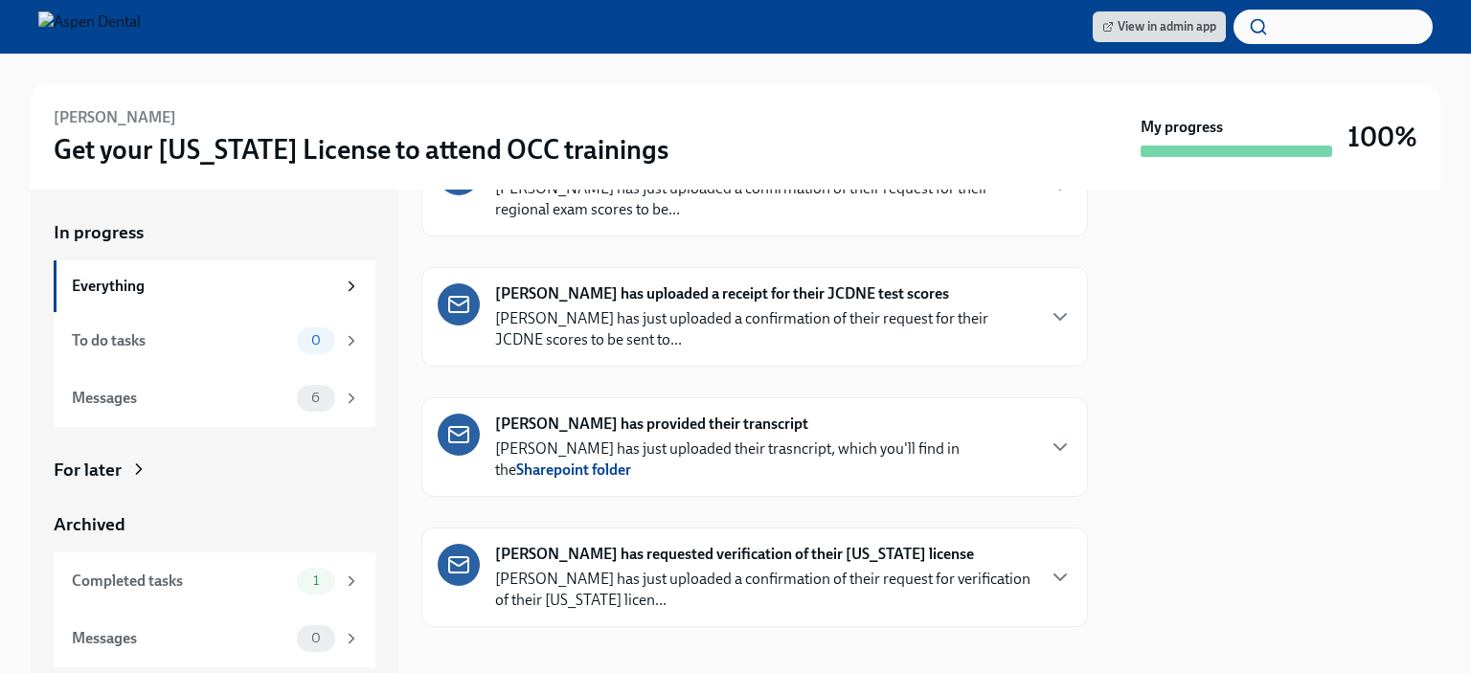
scroll to position [645, 0]
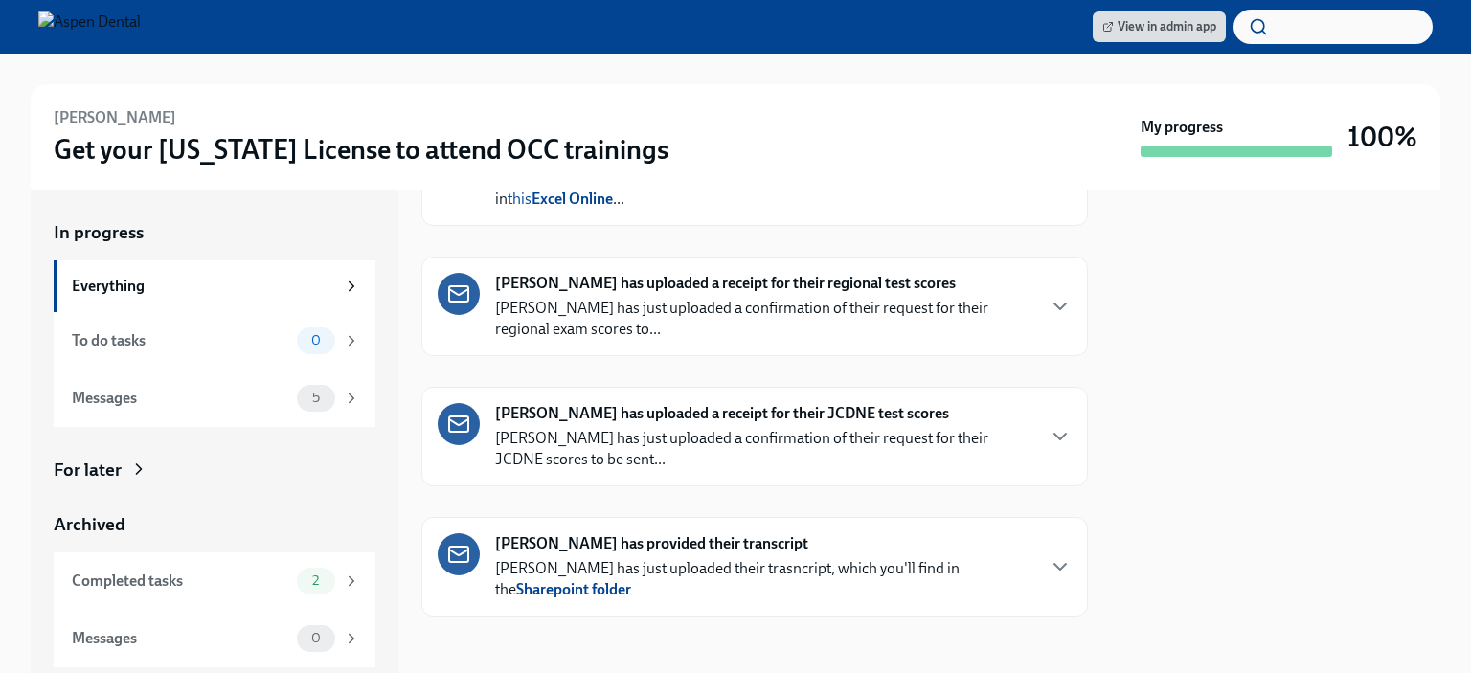
scroll to position [515, 0]
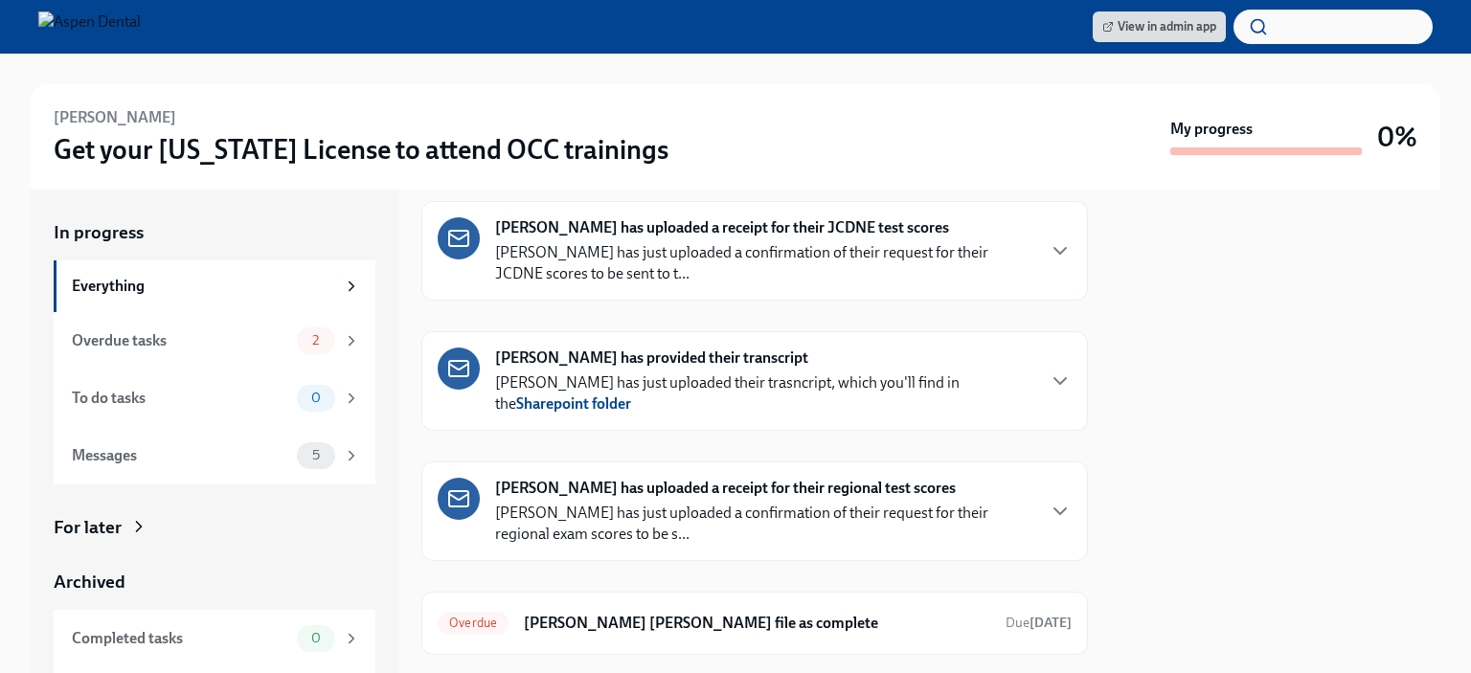
scroll to position [489, 0]
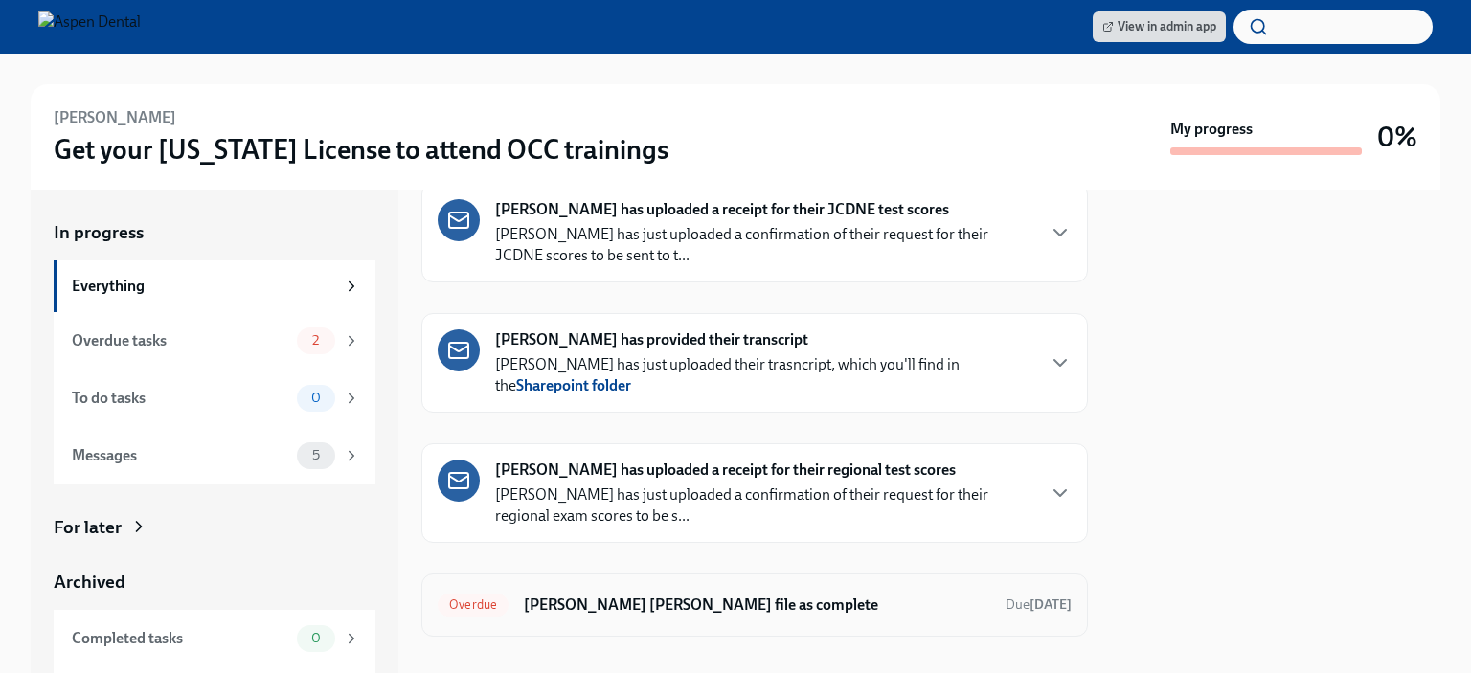
click at [682, 595] on h6 "[PERSON_NAME] [PERSON_NAME] file as complete" at bounding box center [757, 605] width 467 height 21
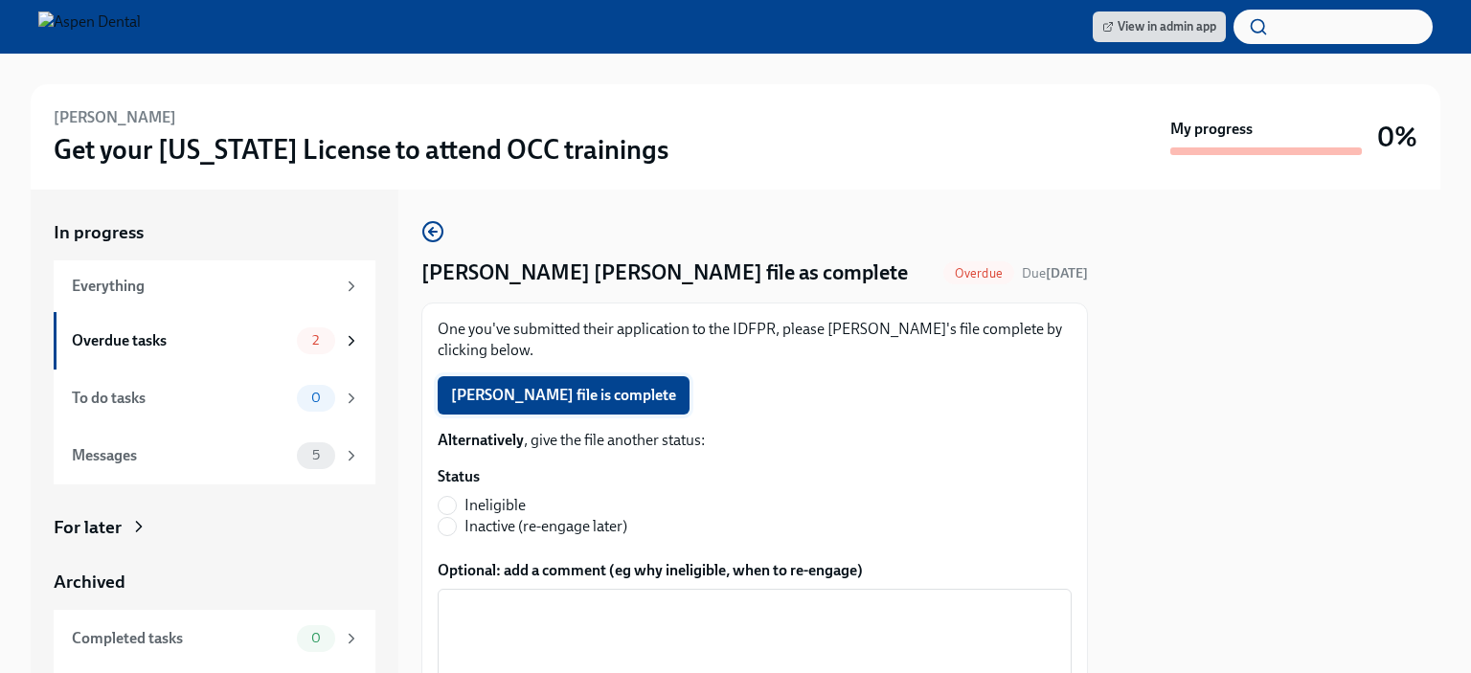
click at [616, 394] on span "[PERSON_NAME] file is complete" at bounding box center [563, 395] width 225 height 19
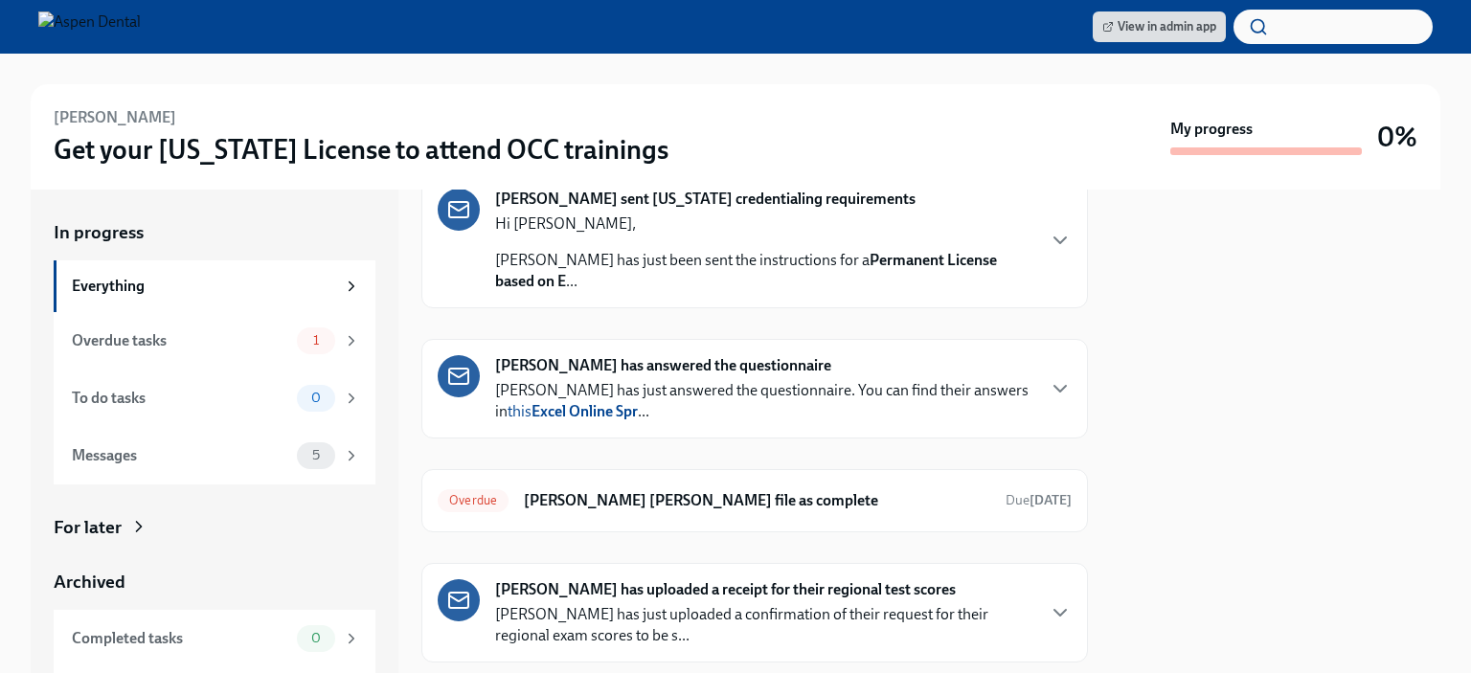
scroll to position [192, 0]
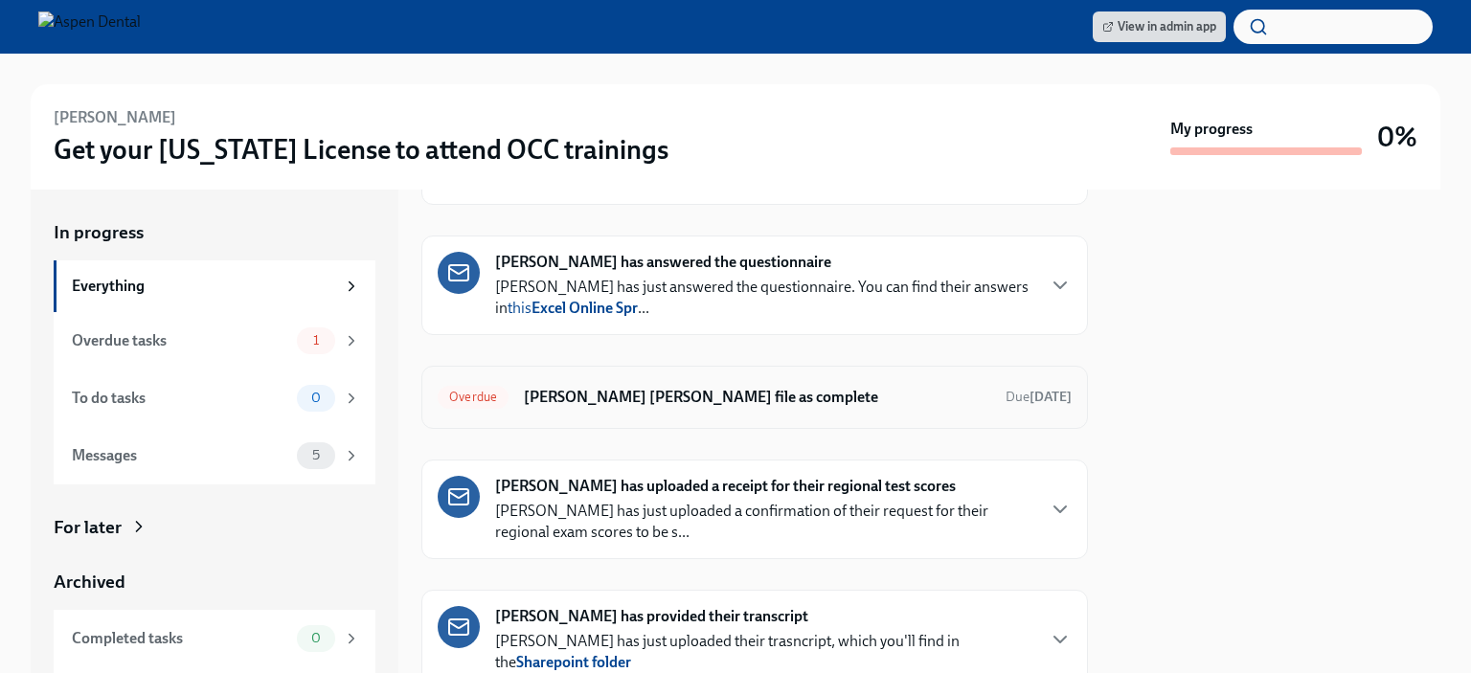
click at [661, 393] on h6 "Mark Sana Khalid's file as complete" at bounding box center [757, 397] width 467 height 21
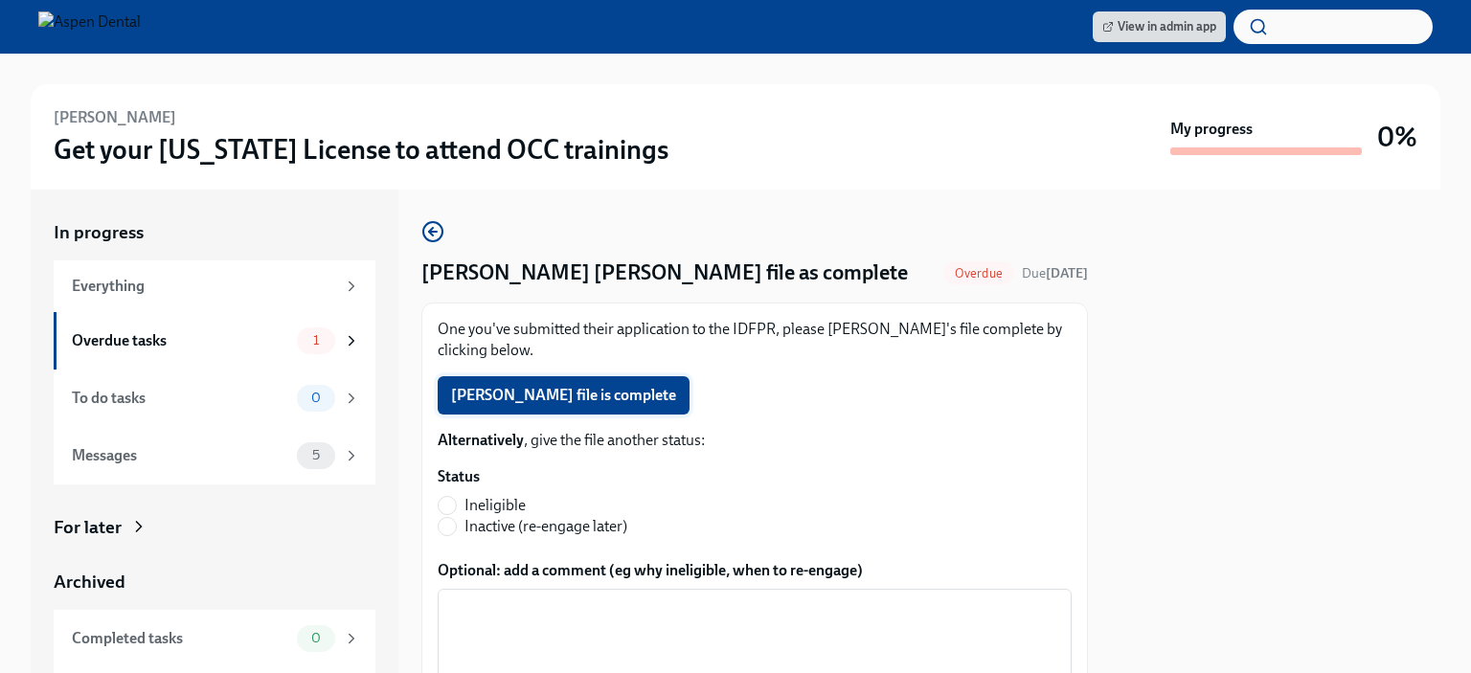
click at [487, 389] on span "Sana Khalid's file is complete" at bounding box center [563, 395] width 225 height 19
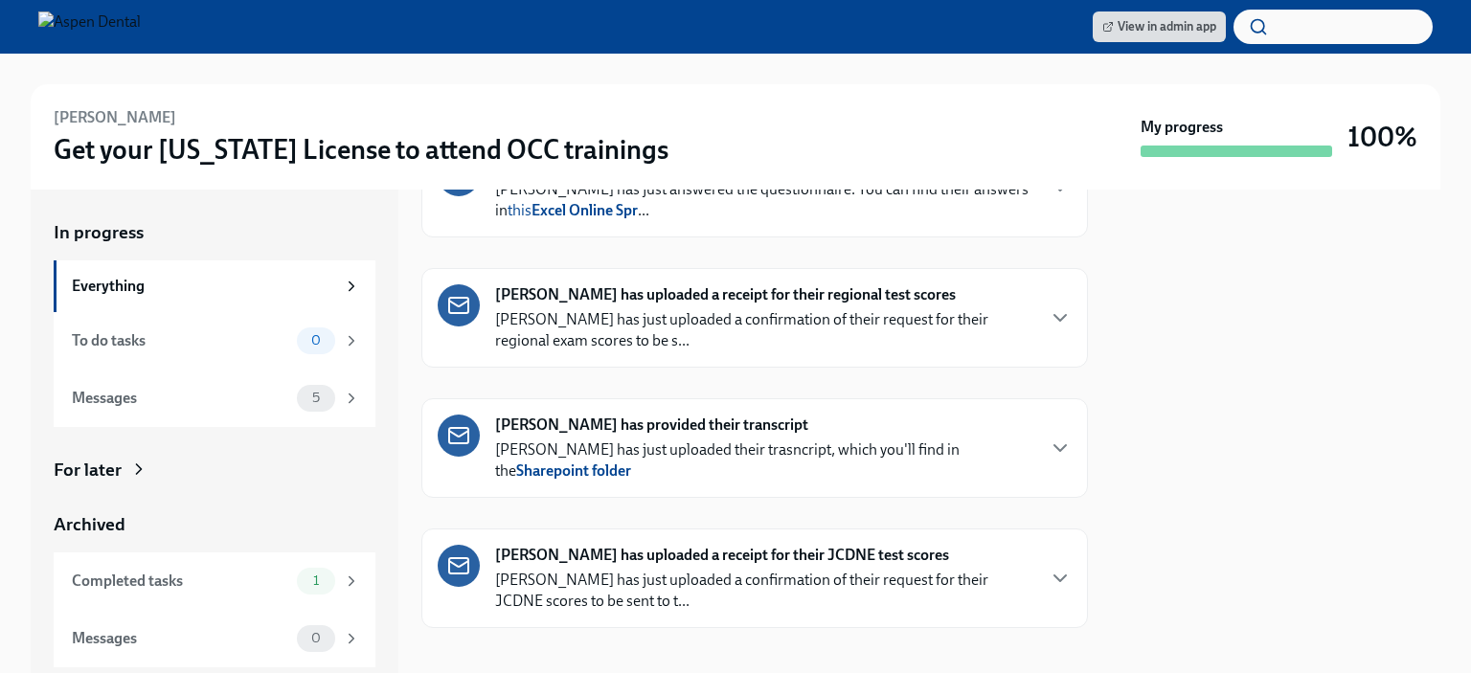
scroll to position [515, 0]
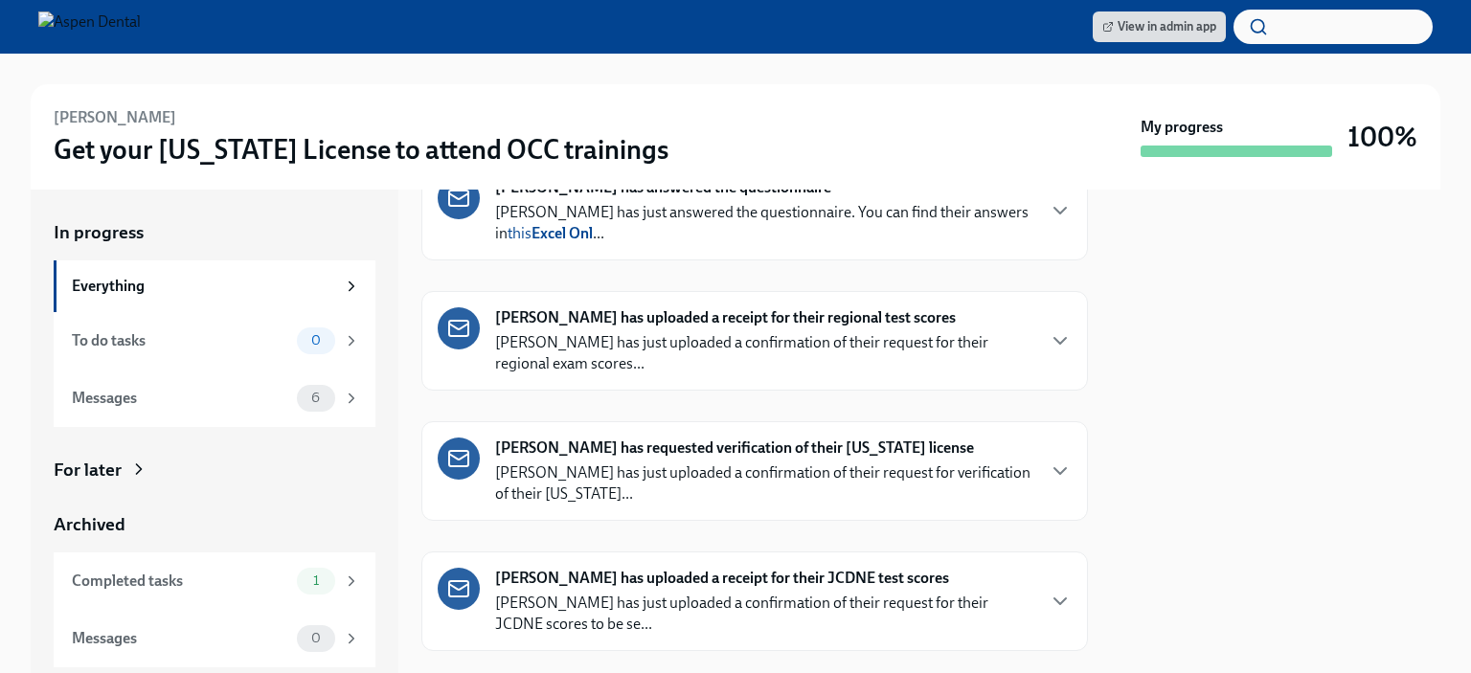
scroll to position [645, 0]
